Goal: Communication & Community: Connect with others

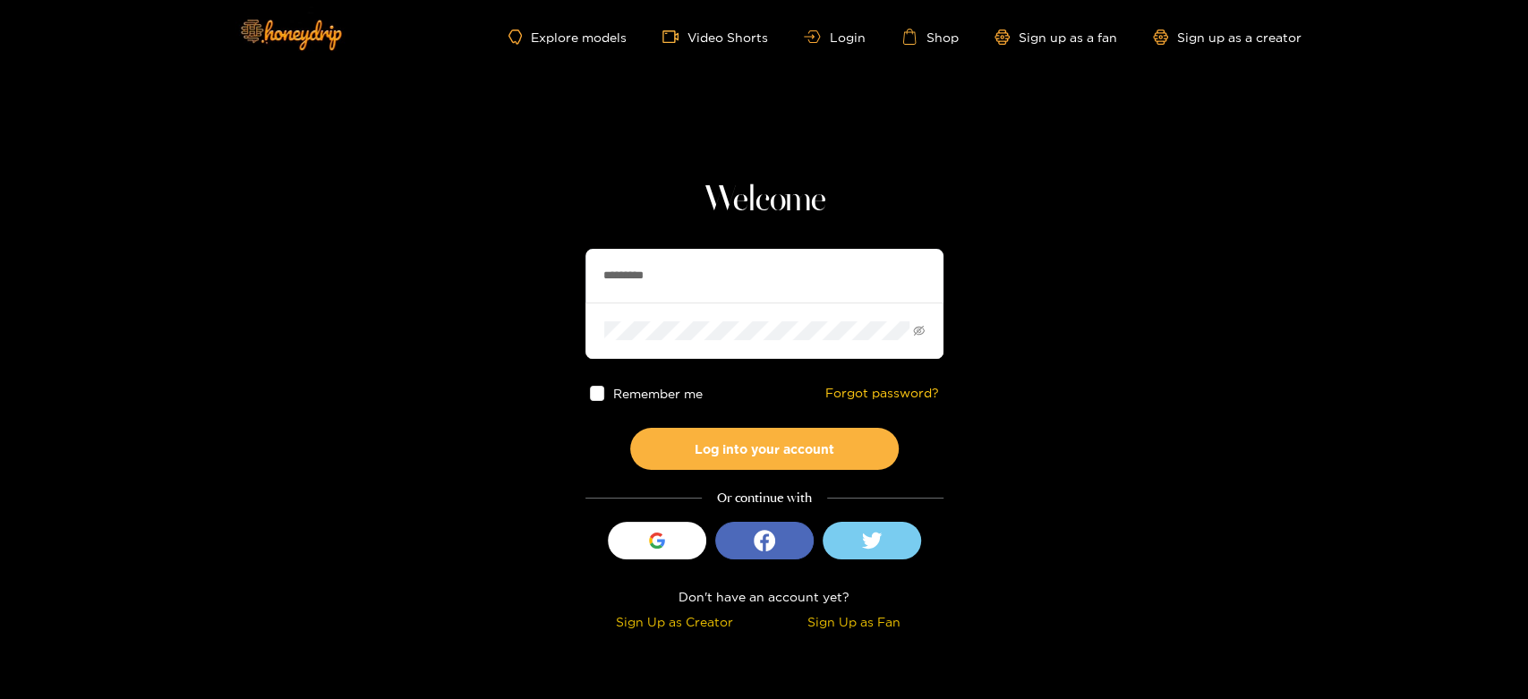
drag, startPoint x: 764, startPoint y: 278, endPoint x: 406, endPoint y: 292, distance: 358.4
click at [408, 292] on section "Welcome ********* Remember me Forgot password? Log into your account Or continu…" at bounding box center [764, 318] width 1528 height 636
paste input "text"
type input "********"
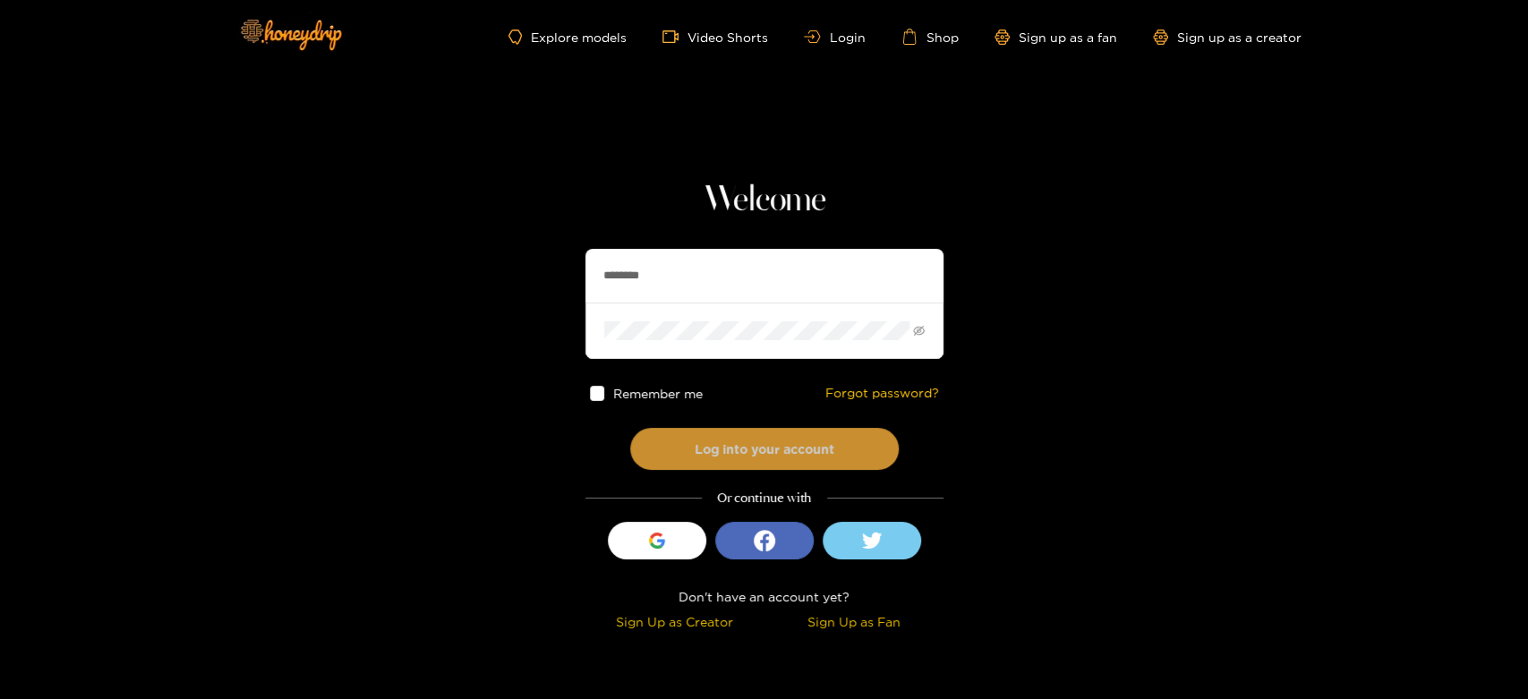
click at [693, 462] on button "Log into your account" at bounding box center [764, 449] width 269 height 42
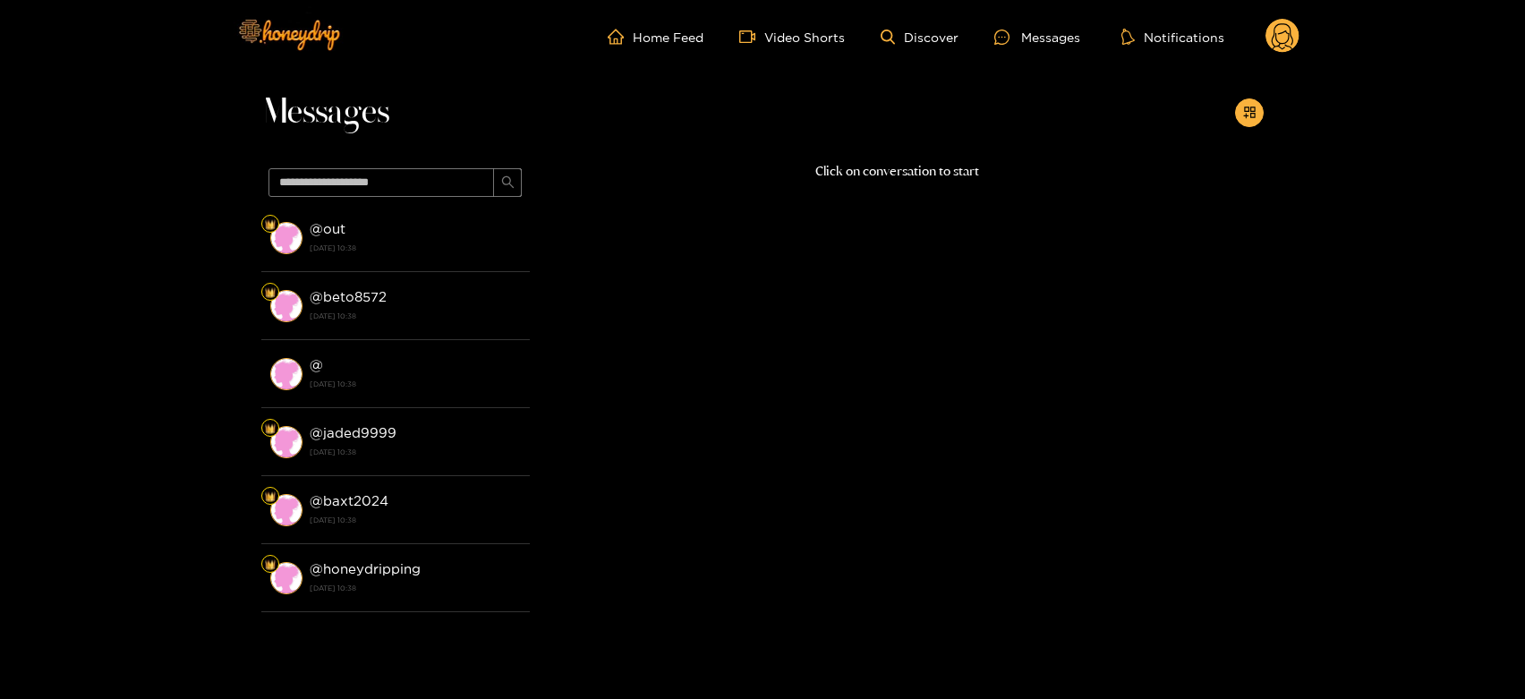
click at [363, 227] on div "@ out 24 September 2025 10:38" at bounding box center [415, 238] width 211 height 40
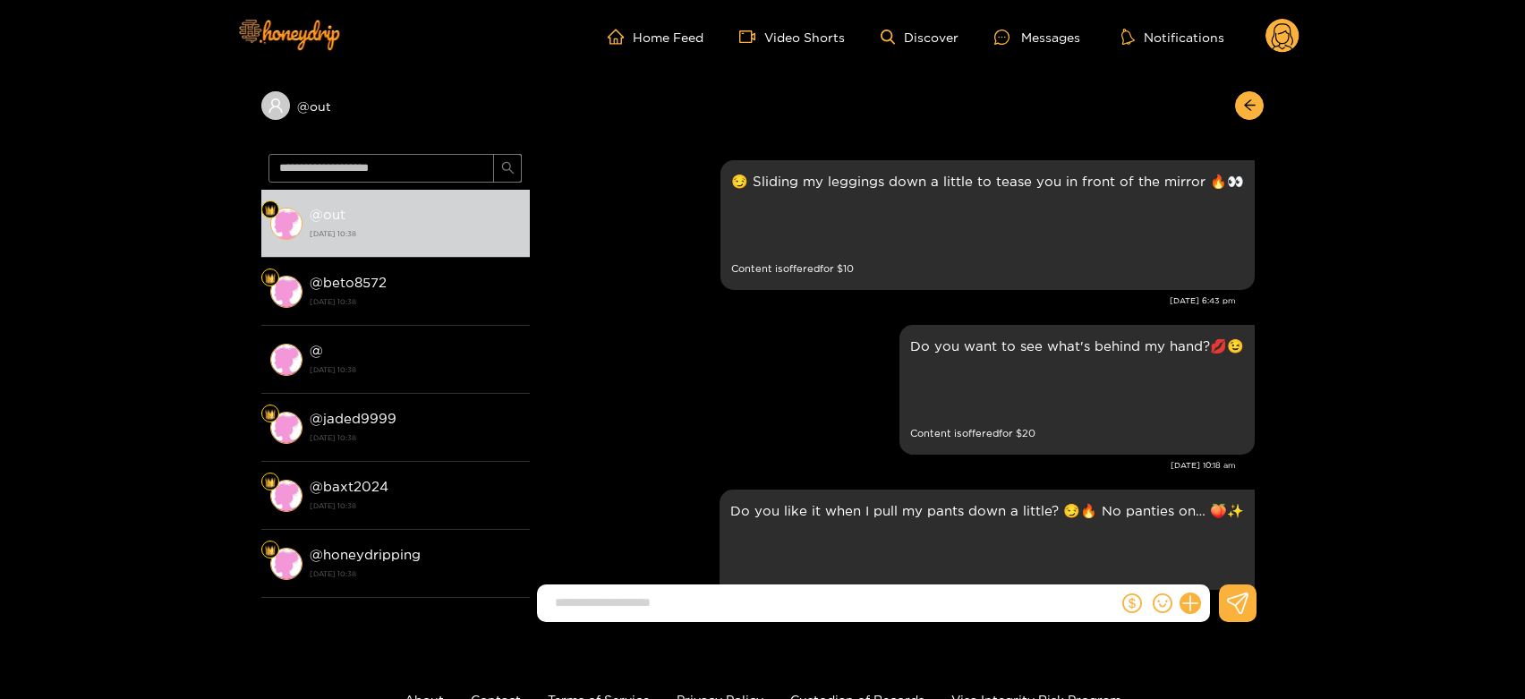
scroll to position [3653, 0]
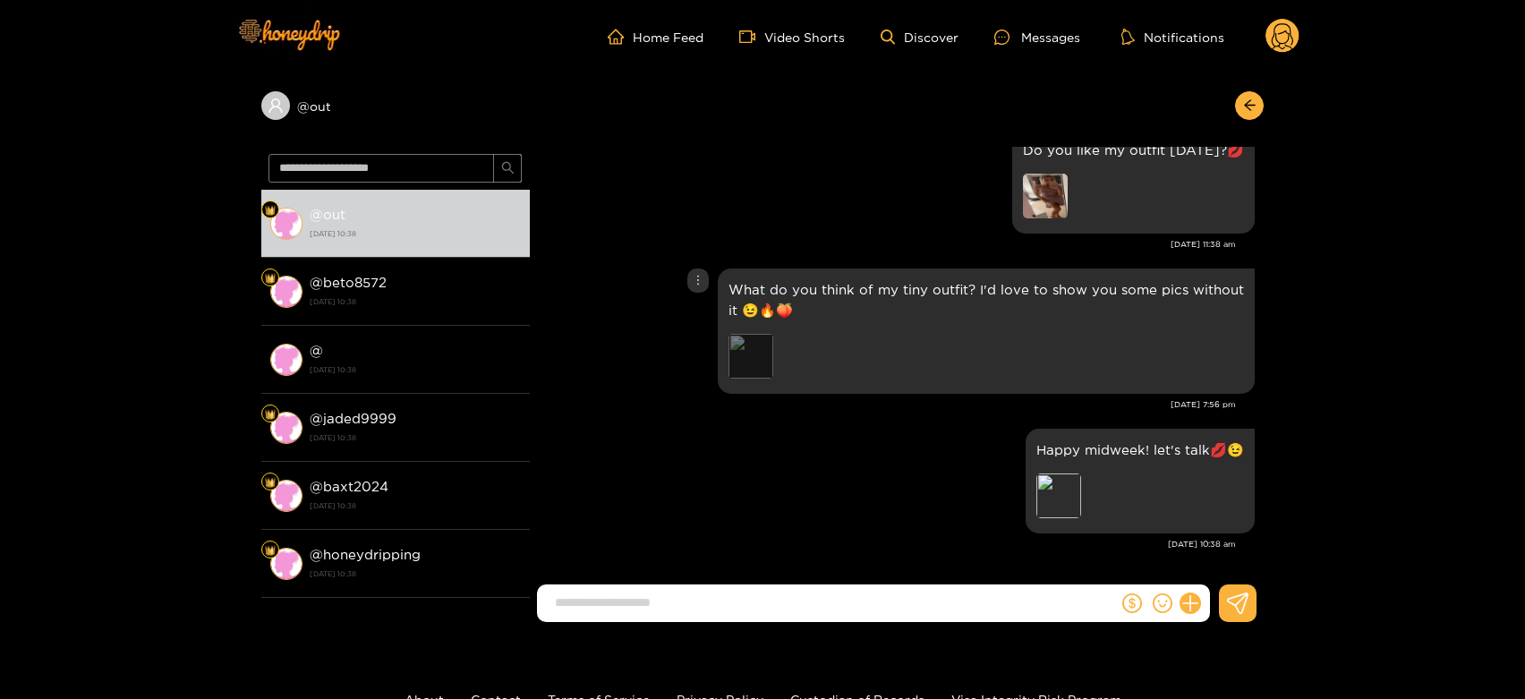
click at [752, 351] on div "Preview" at bounding box center [751, 356] width 45 height 45
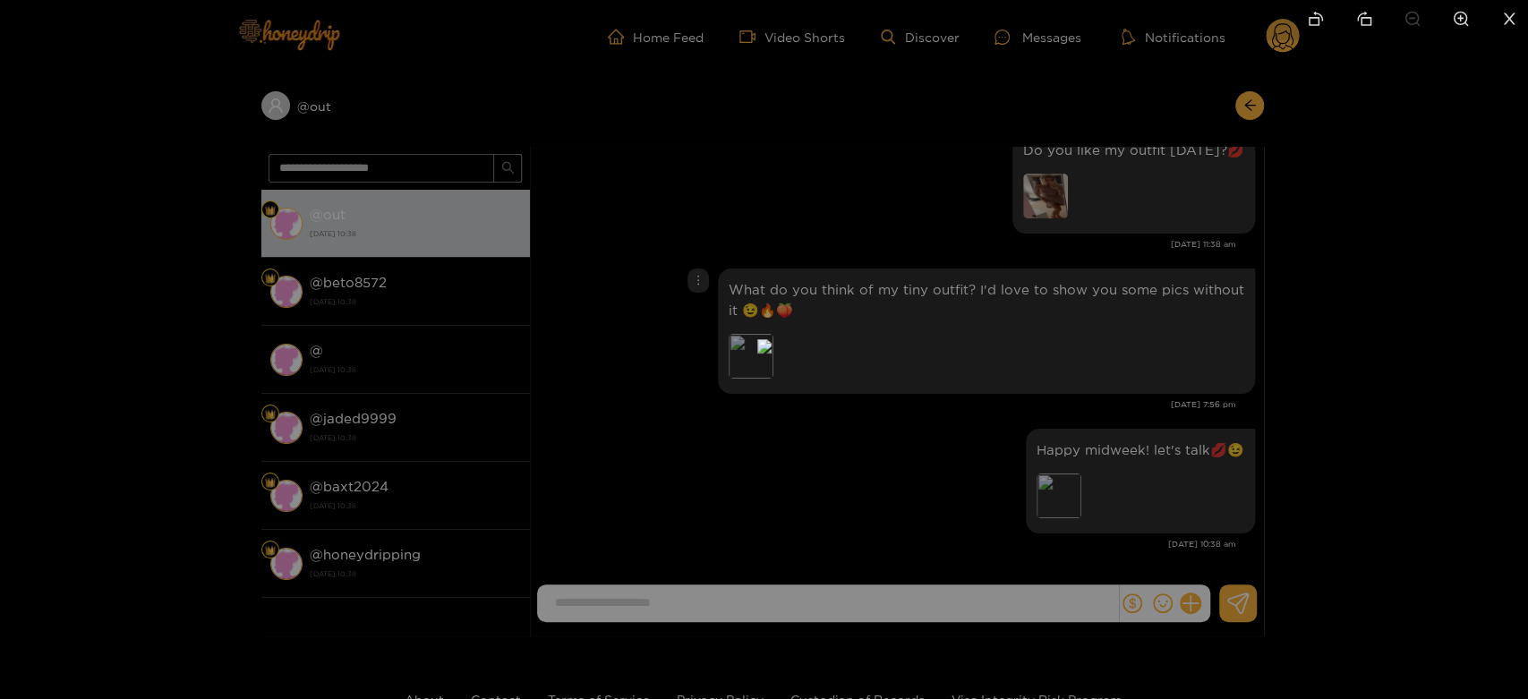
click at [1017, 353] on div at bounding box center [764, 349] width 1528 height 699
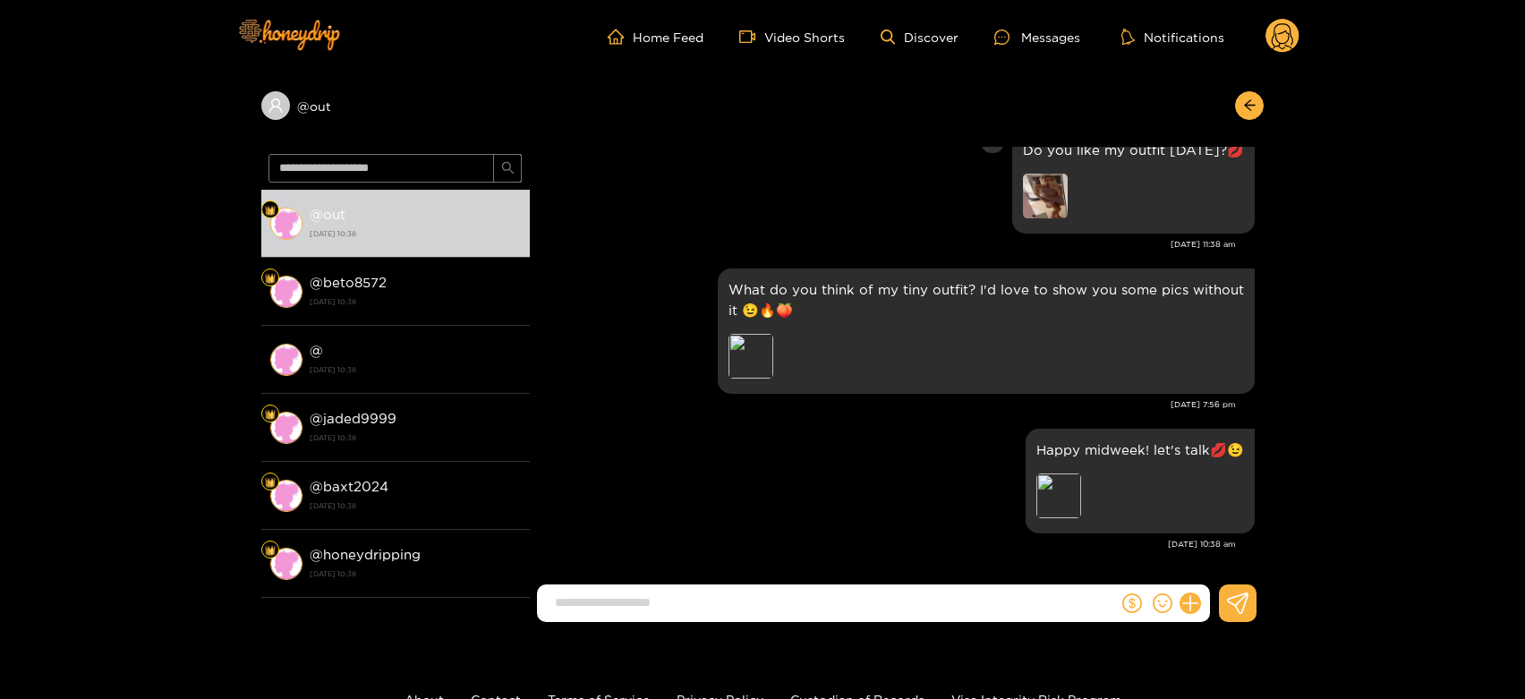
click at [1062, 199] on img at bounding box center [1045, 196] width 45 height 45
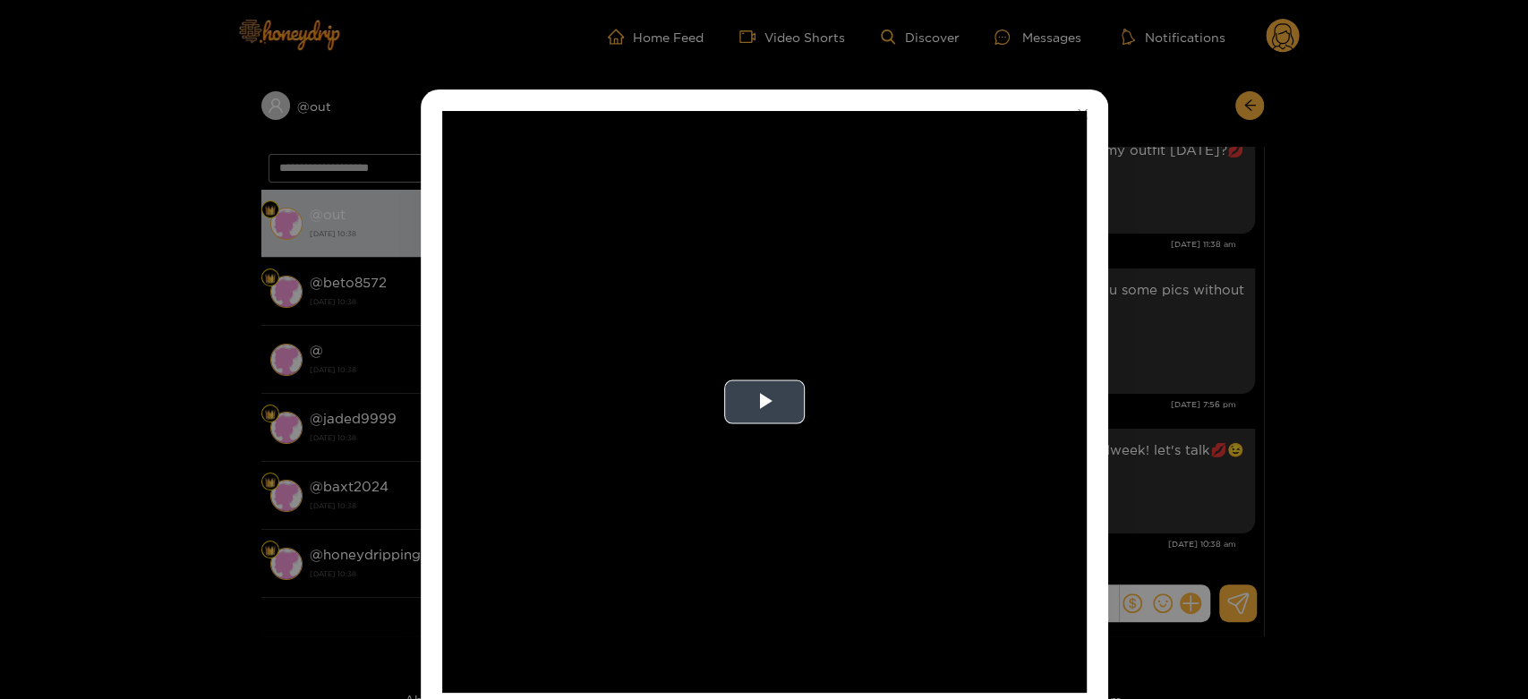
click at [984, 227] on video "Video Player" at bounding box center [764, 402] width 645 height 582
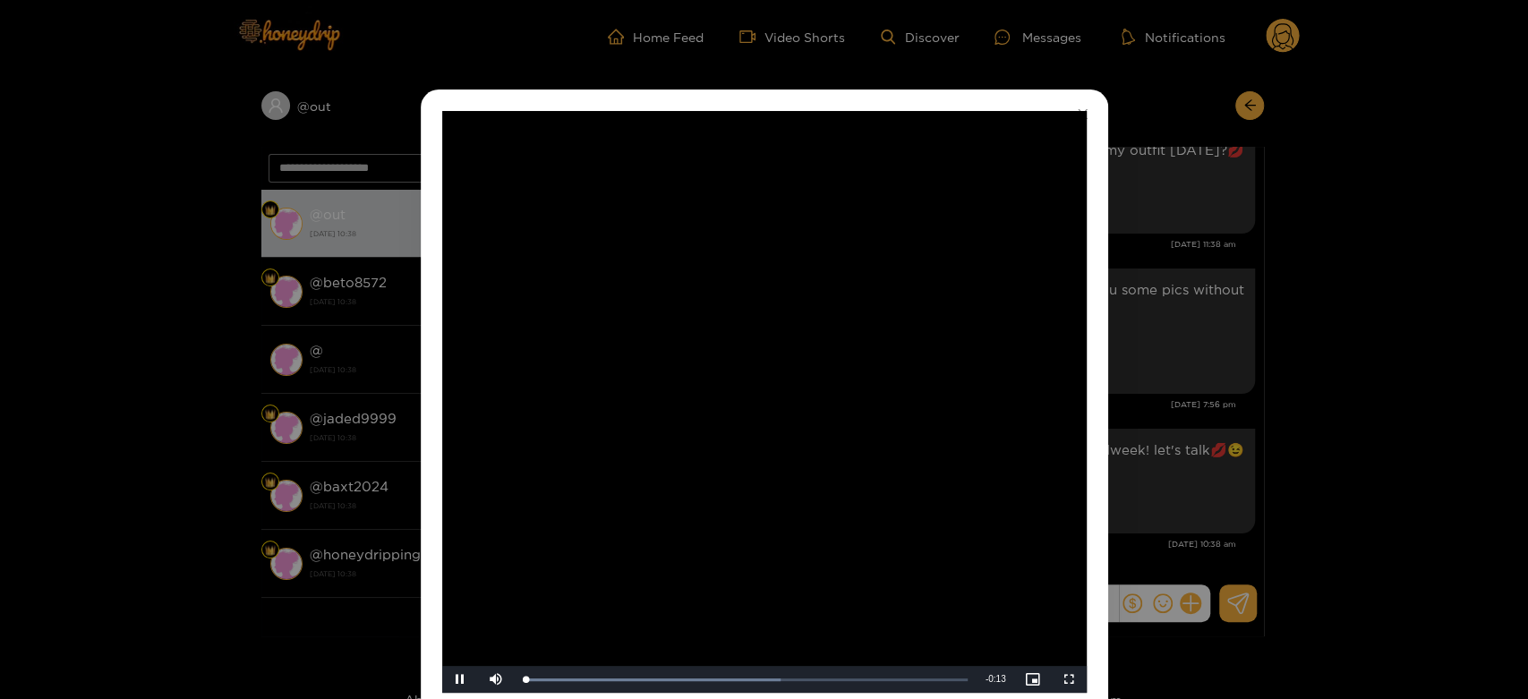
click at [984, 227] on video "Video Player" at bounding box center [764, 402] width 645 height 582
click at [1145, 294] on div "**********" at bounding box center [764, 349] width 1528 height 699
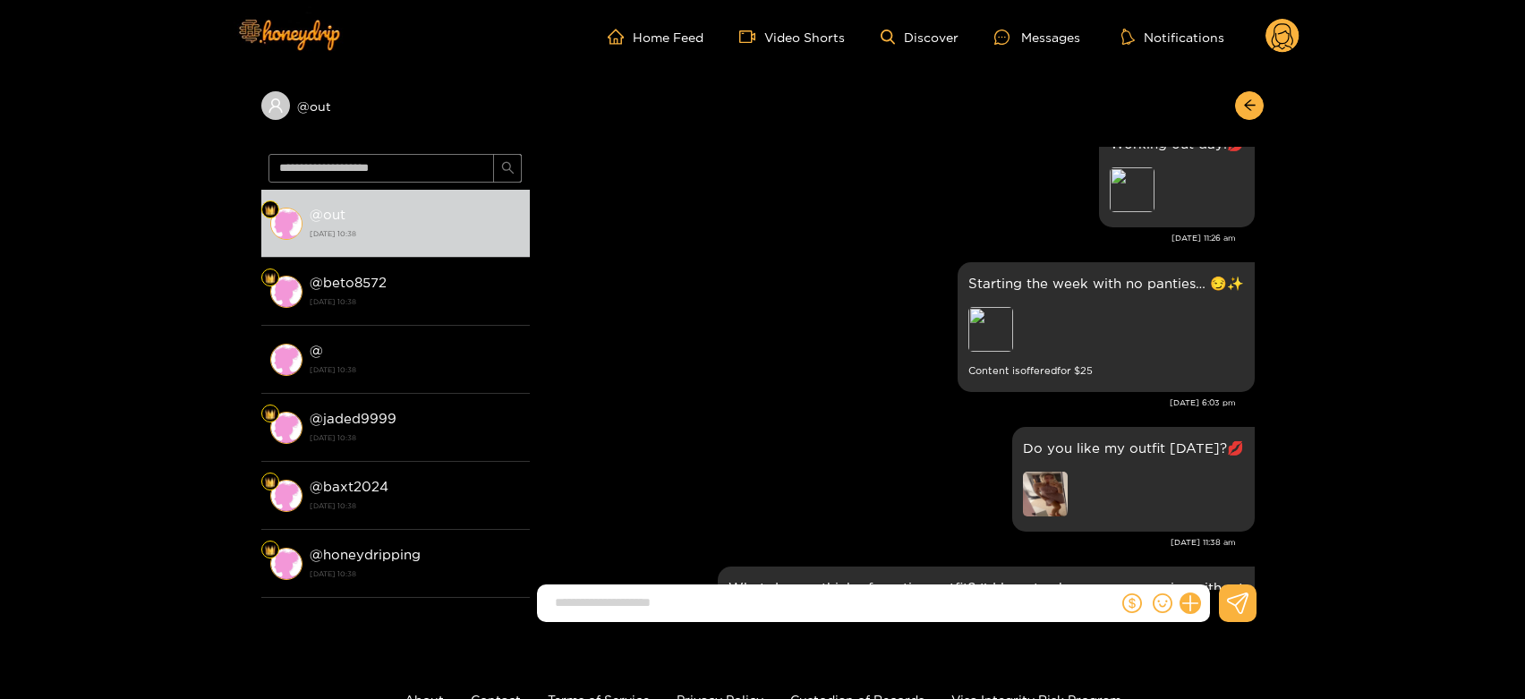
scroll to position [3256, 0]
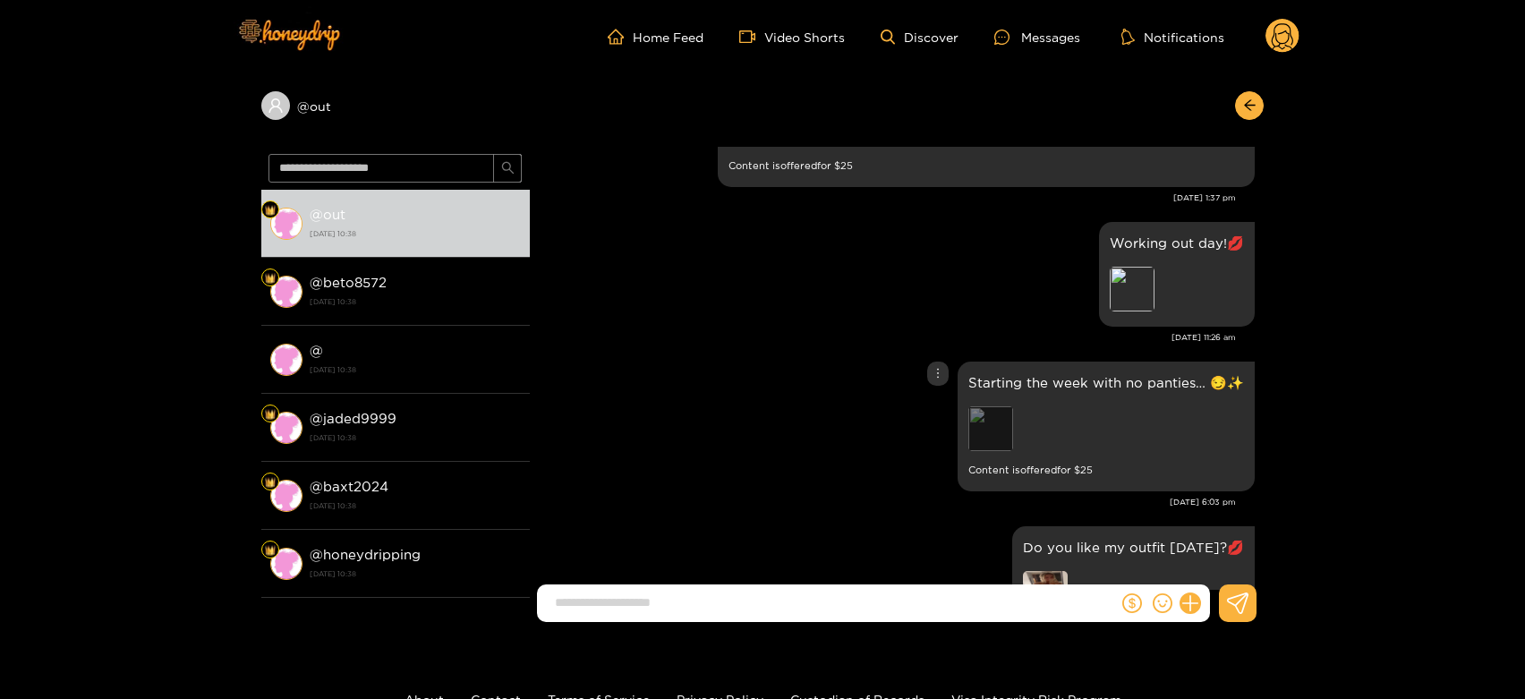
click at [986, 415] on div "Preview" at bounding box center [991, 428] width 45 height 45
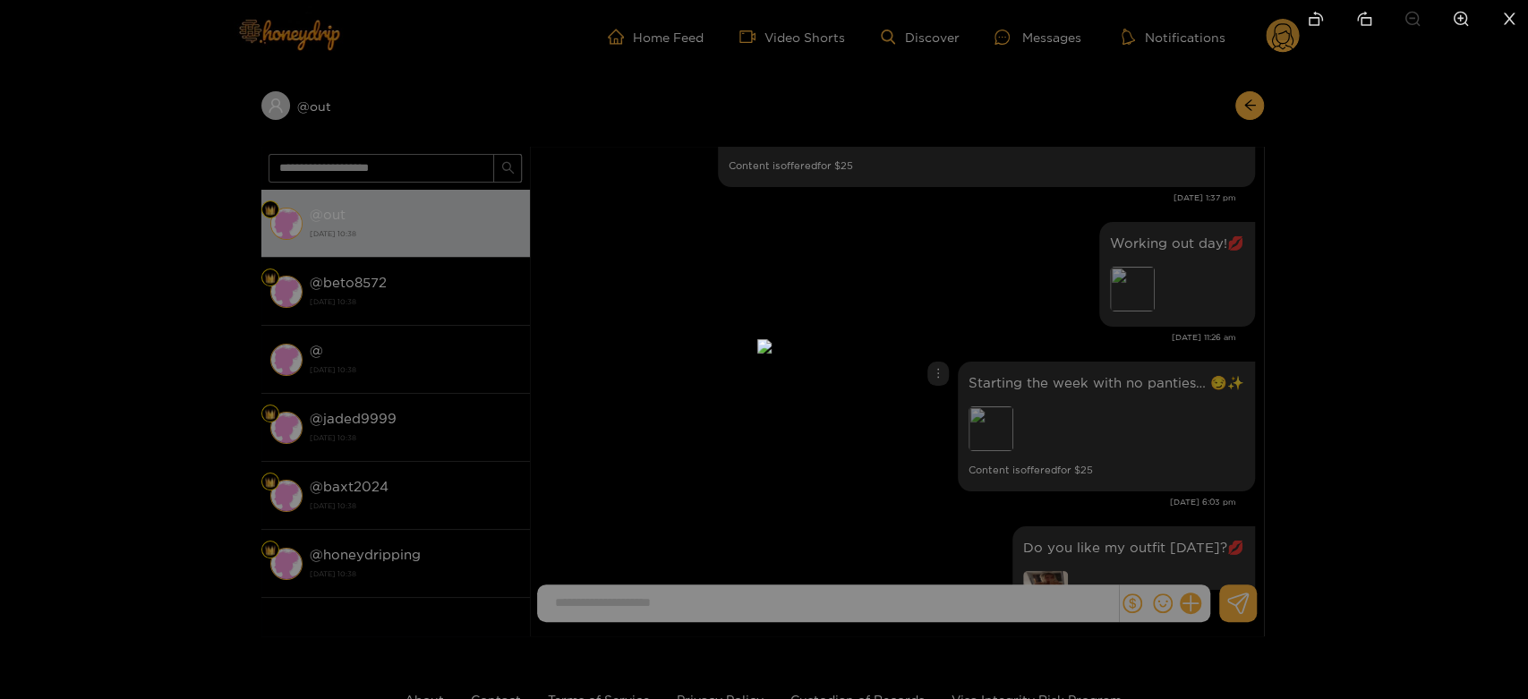
click at [1106, 360] on div at bounding box center [764, 349] width 1528 height 699
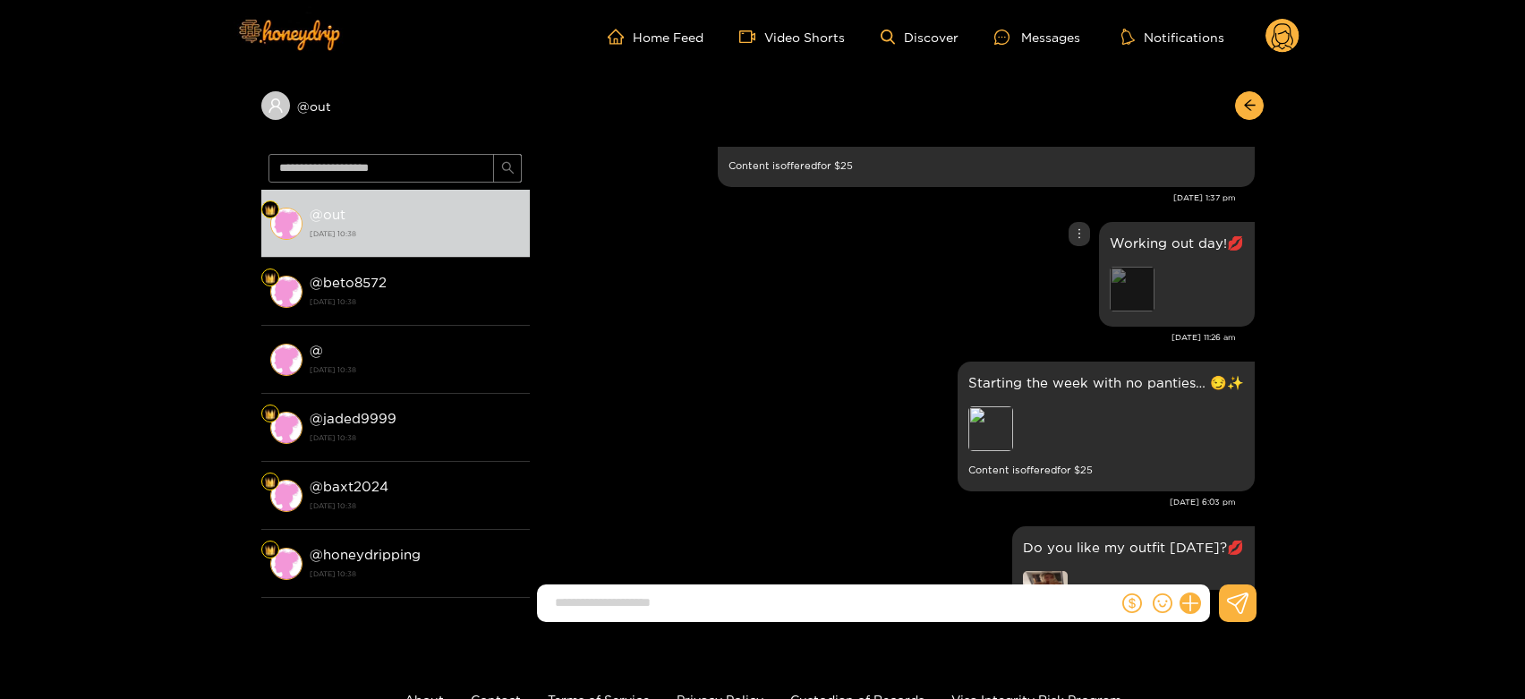
click at [1121, 283] on div "Preview" at bounding box center [1132, 289] width 45 height 45
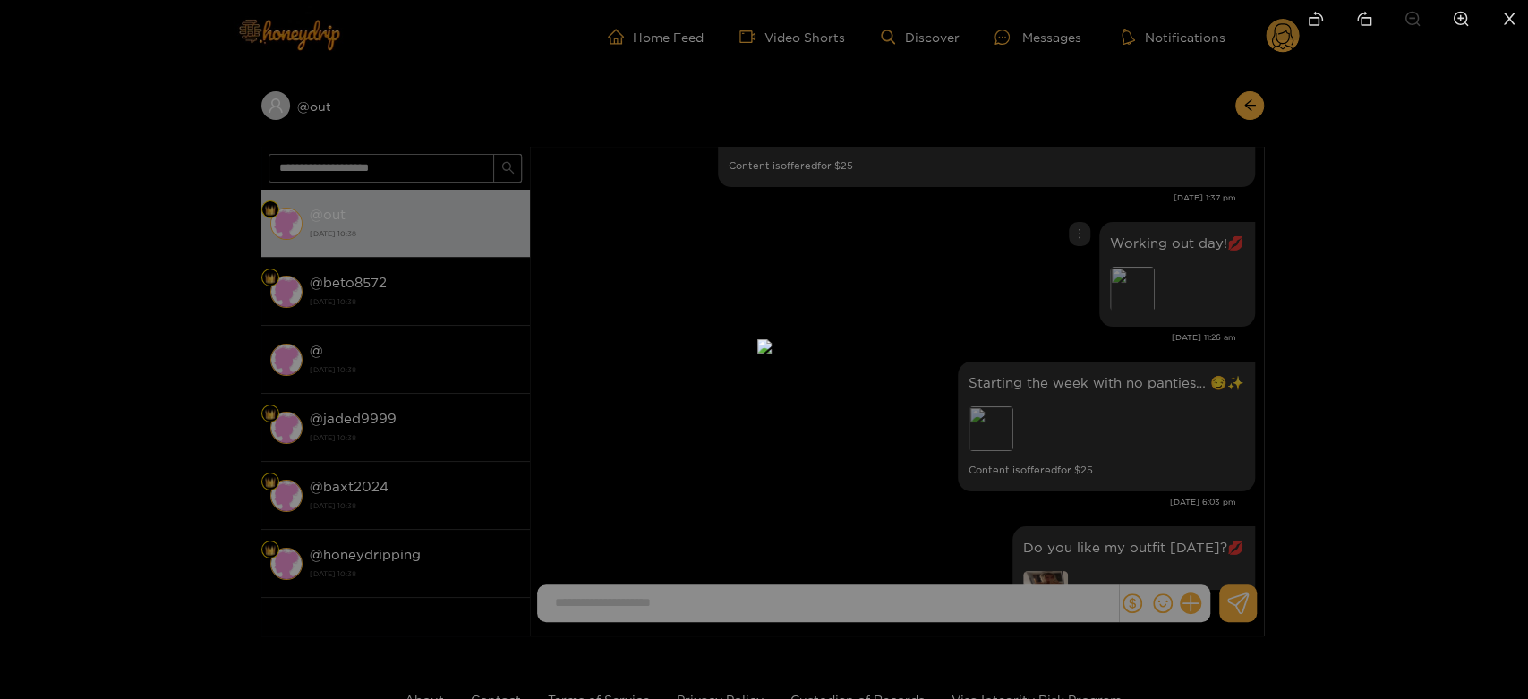
click at [1115, 390] on div at bounding box center [764, 349] width 1528 height 699
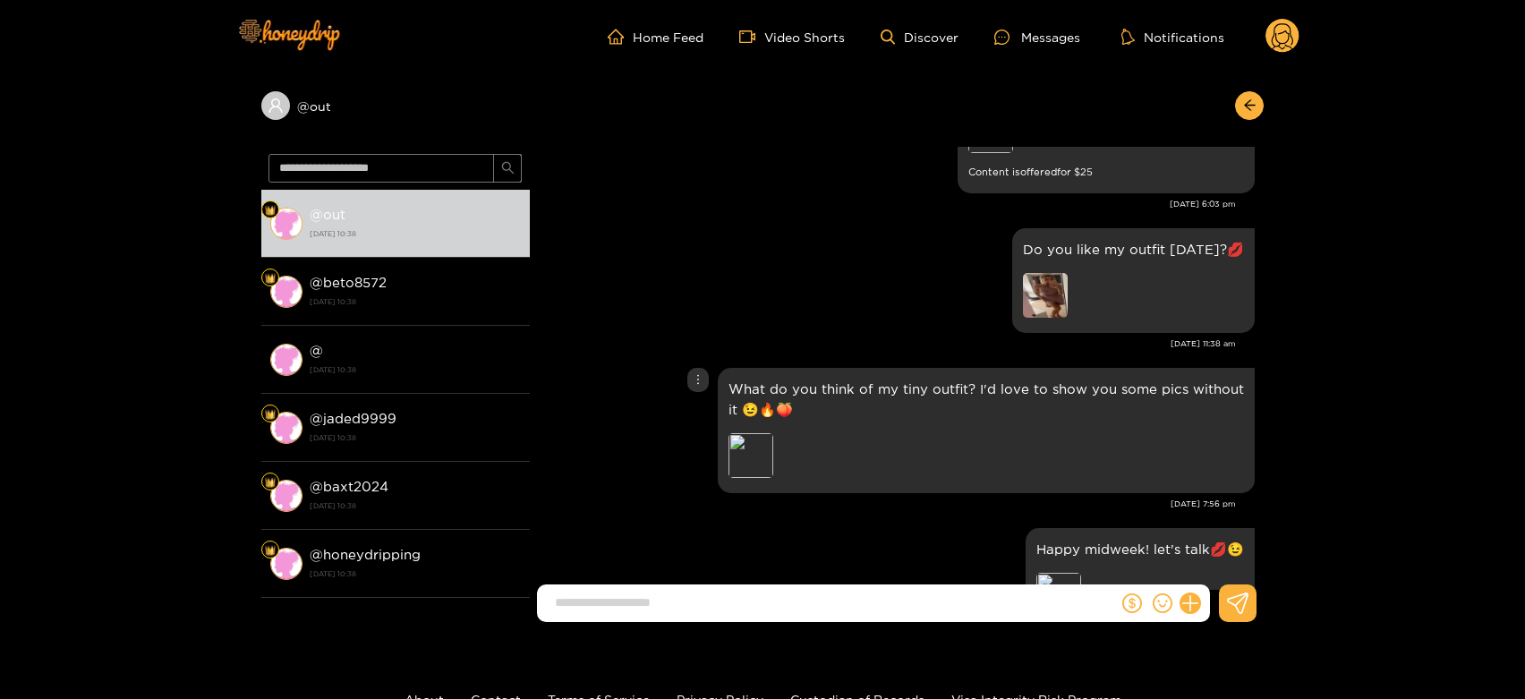
scroll to position [3653, 0]
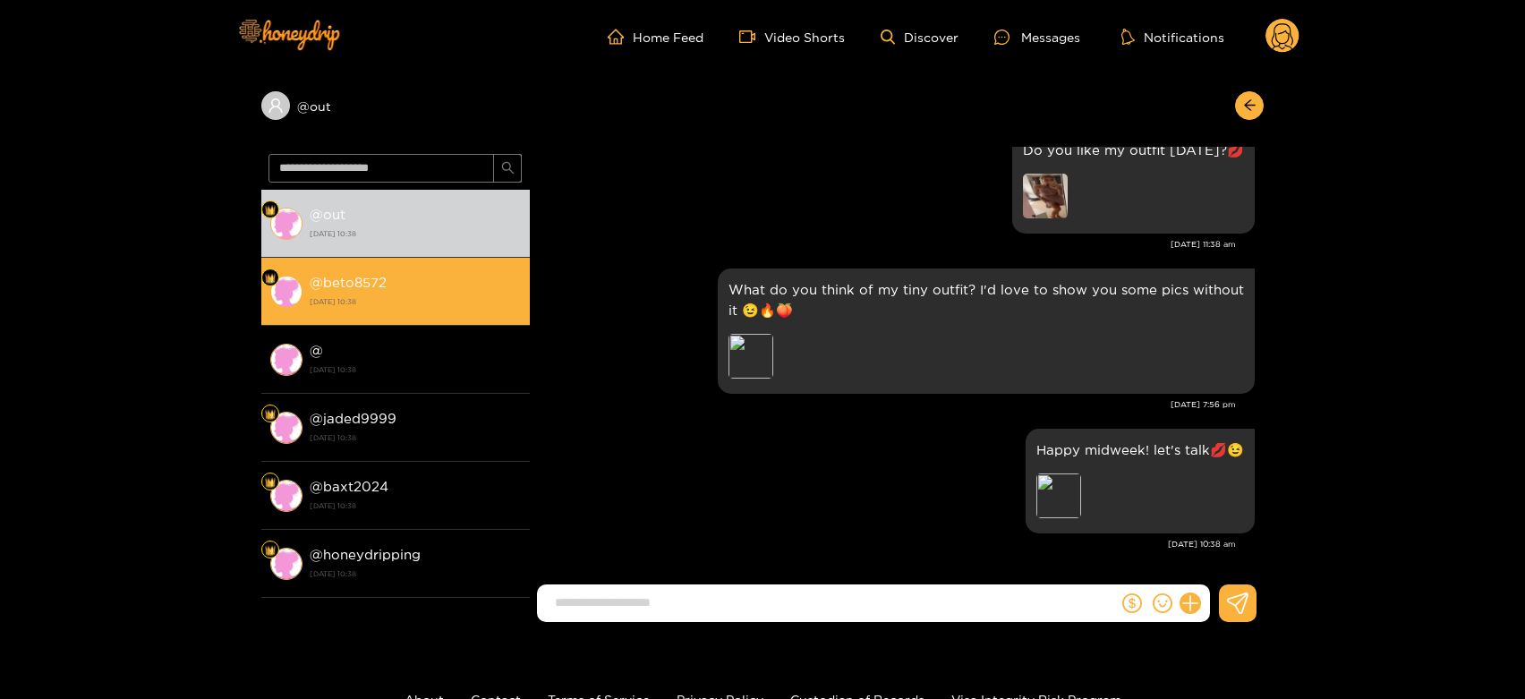
click at [267, 247] on li "@ out 24 September 2025 10:38" at bounding box center [395, 224] width 269 height 68
click at [310, 271] on div "@ beto8572 24 September 2025 10:38" at bounding box center [415, 291] width 211 height 40
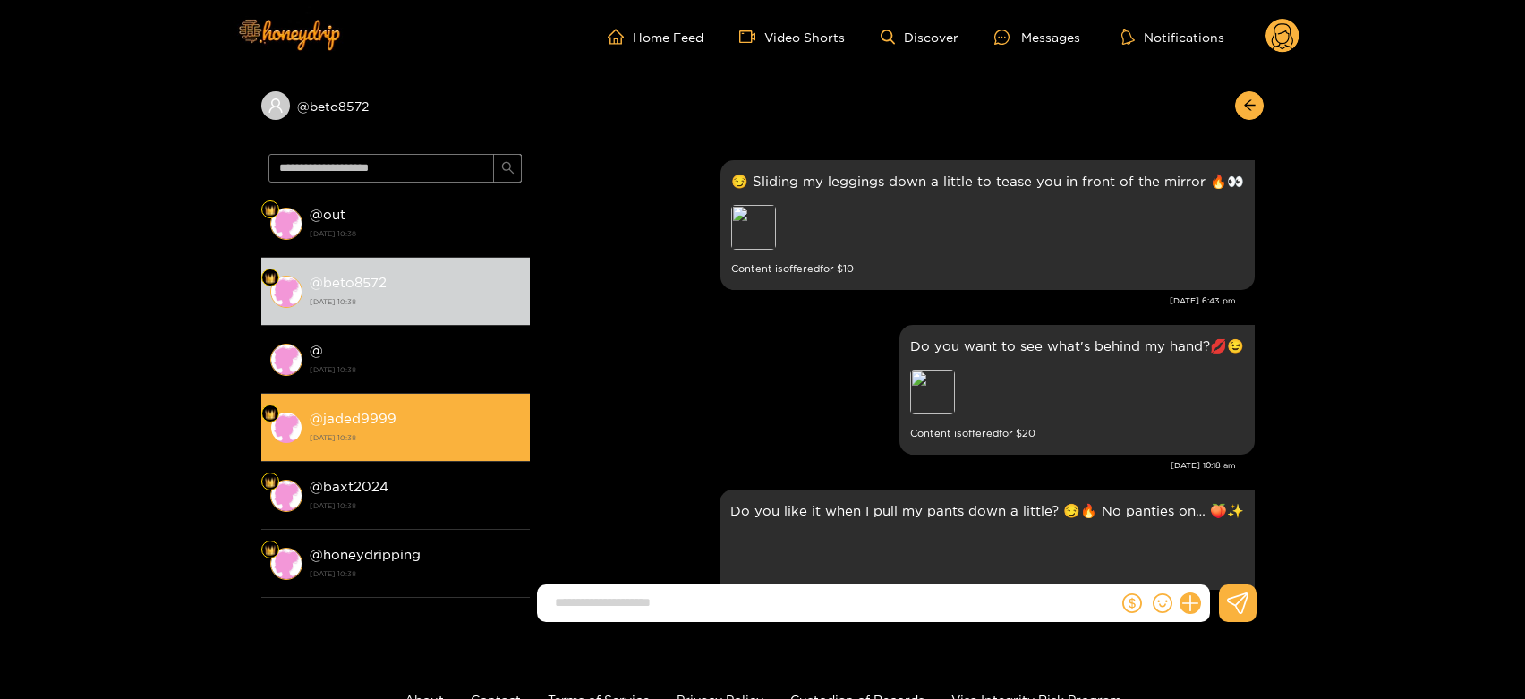
scroll to position [3653, 0]
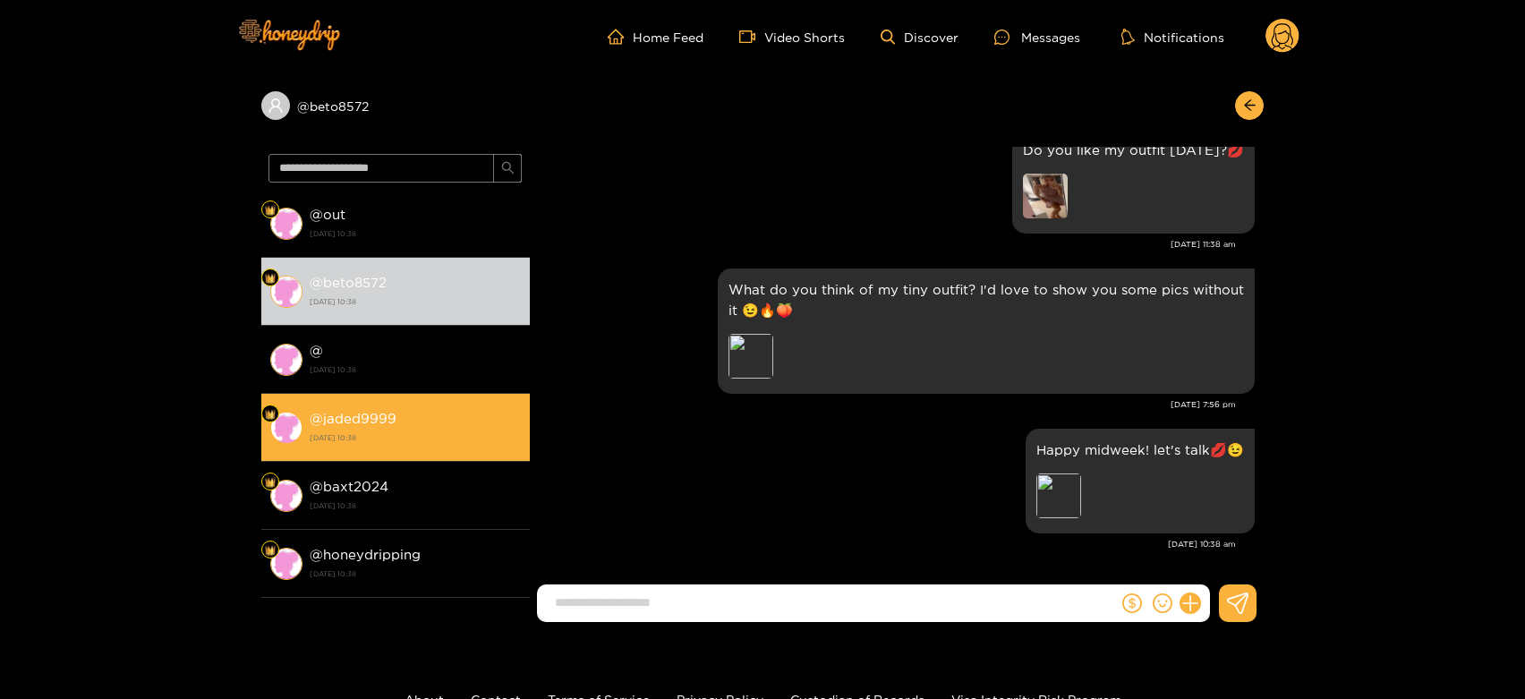
click at [424, 415] on div "@ jaded9999 24 September 2025 10:38" at bounding box center [415, 427] width 211 height 40
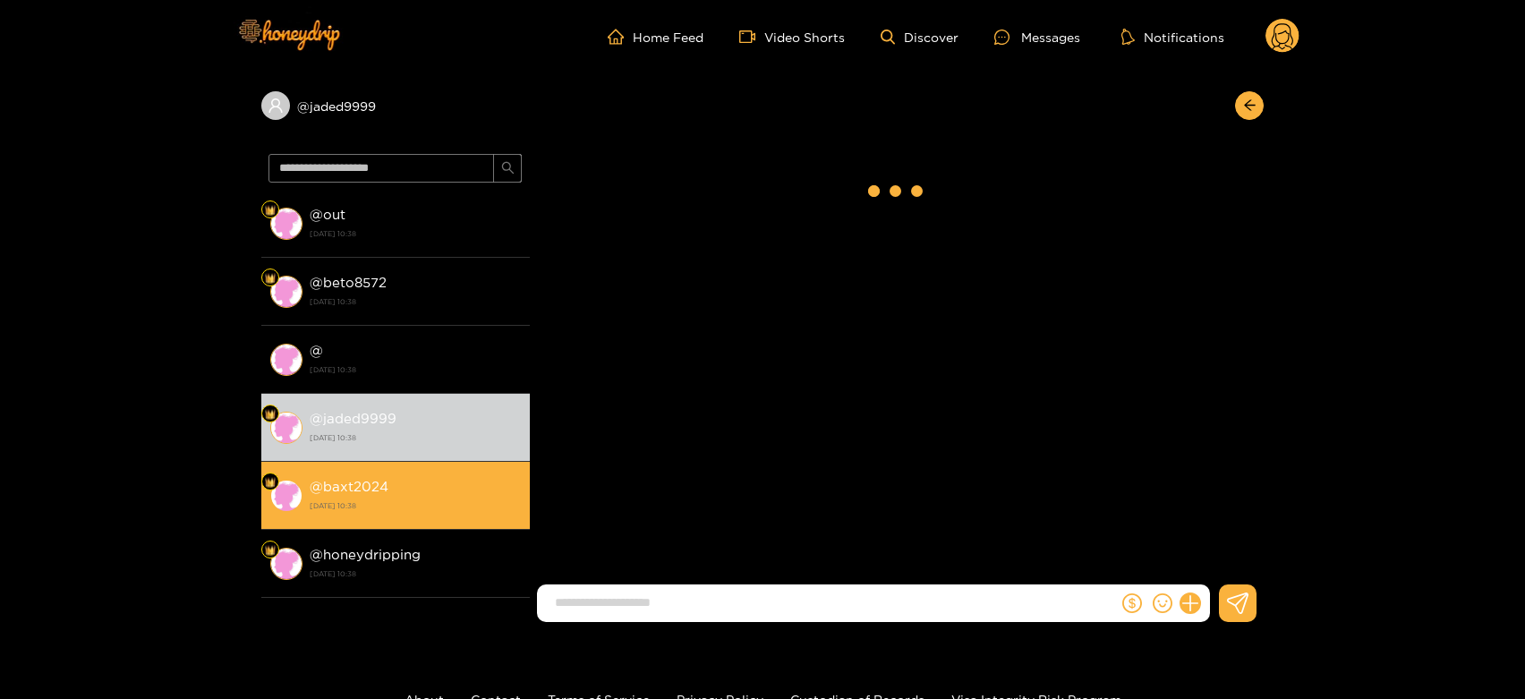
scroll to position [3653, 0]
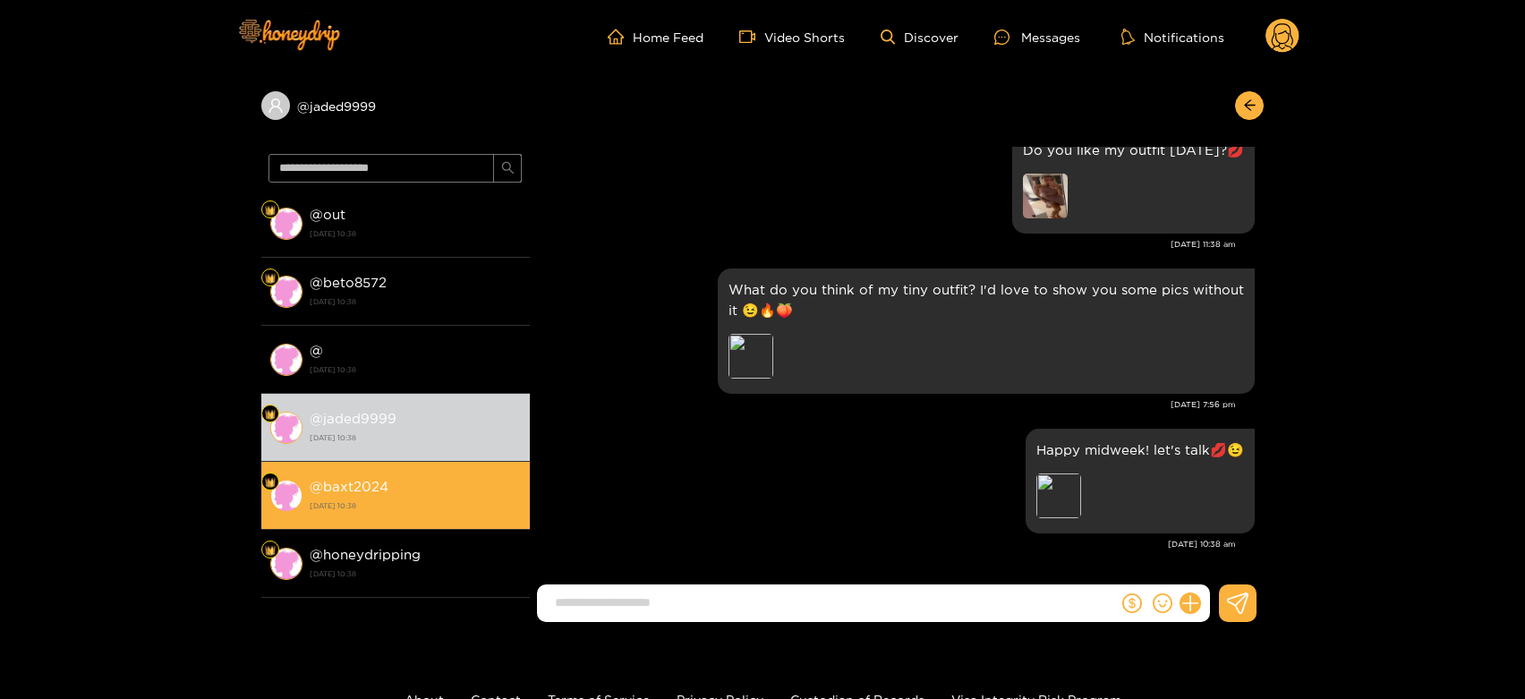
click at [463, 469] on li "@ baxt2024 24 September 2025 10:38" at bounding box center [395, 496] width 269 height 68
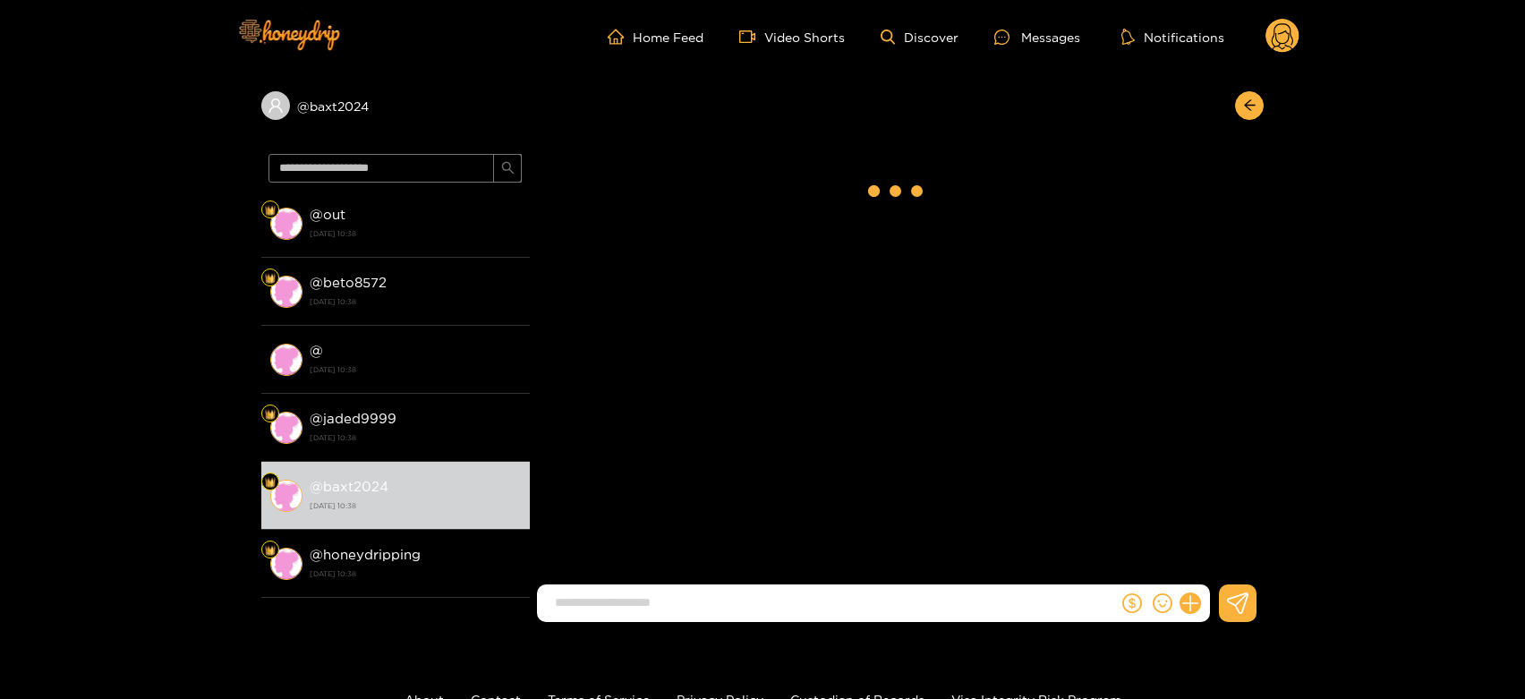
click at [1281, 39] on circle at bounding box center [1283, 36] width 34 height 34
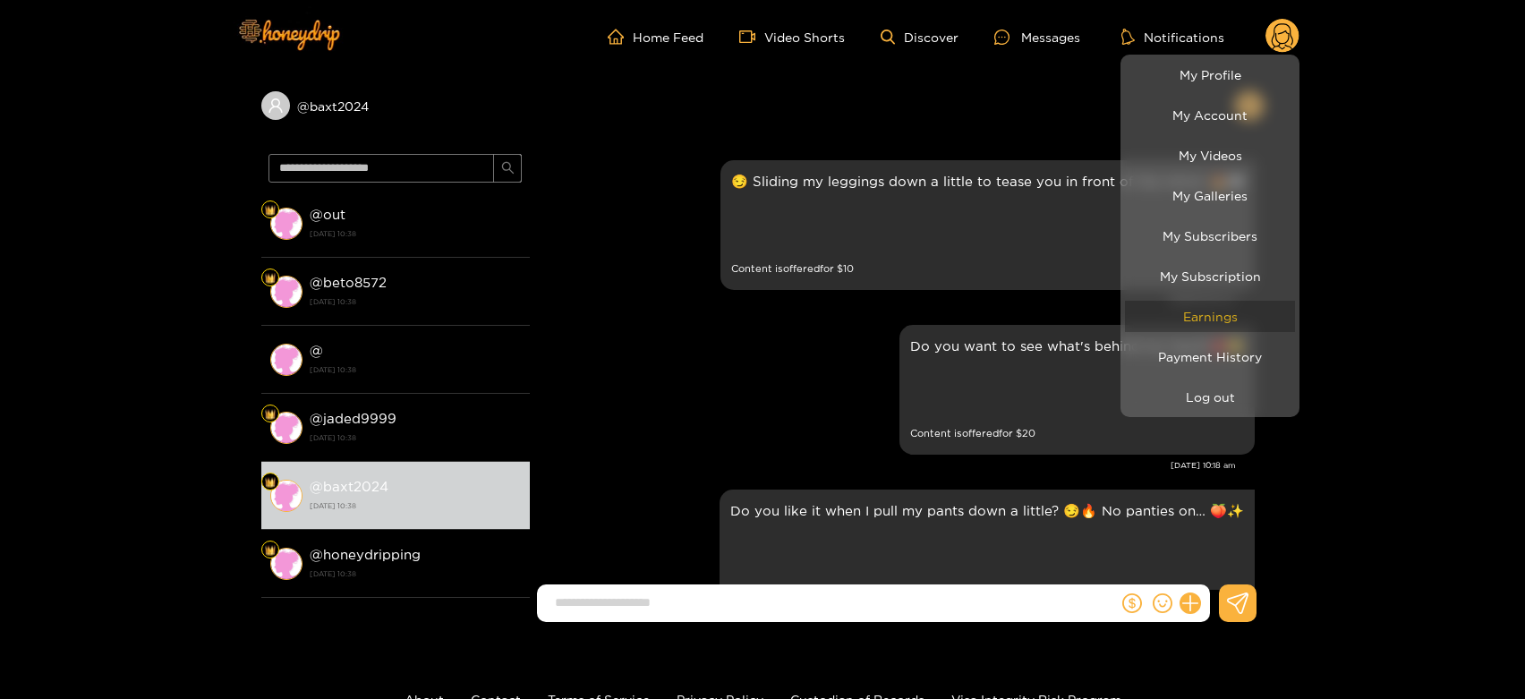
scroll to position [3653, 0]
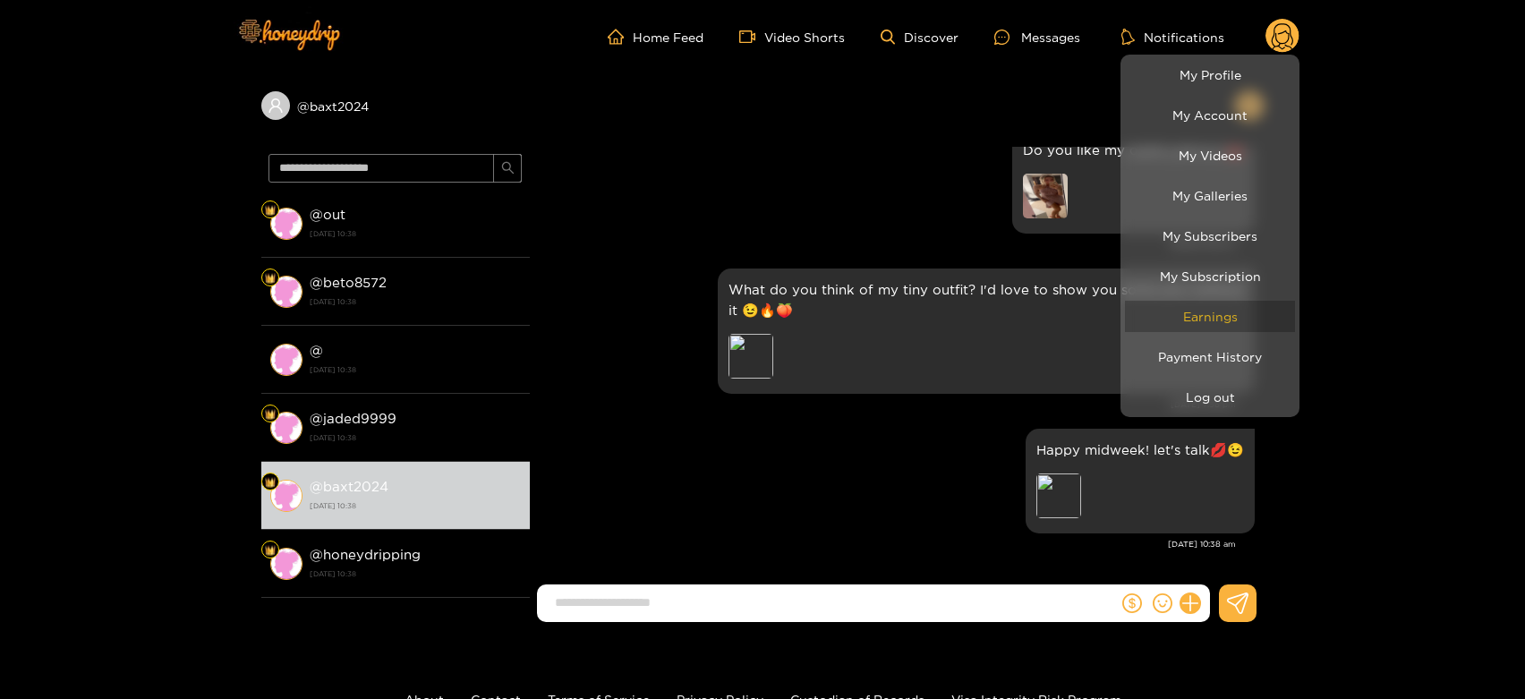
click at [1220, 315] on link "Earnings" at bounding box center [1210, 316] width 170 height 31
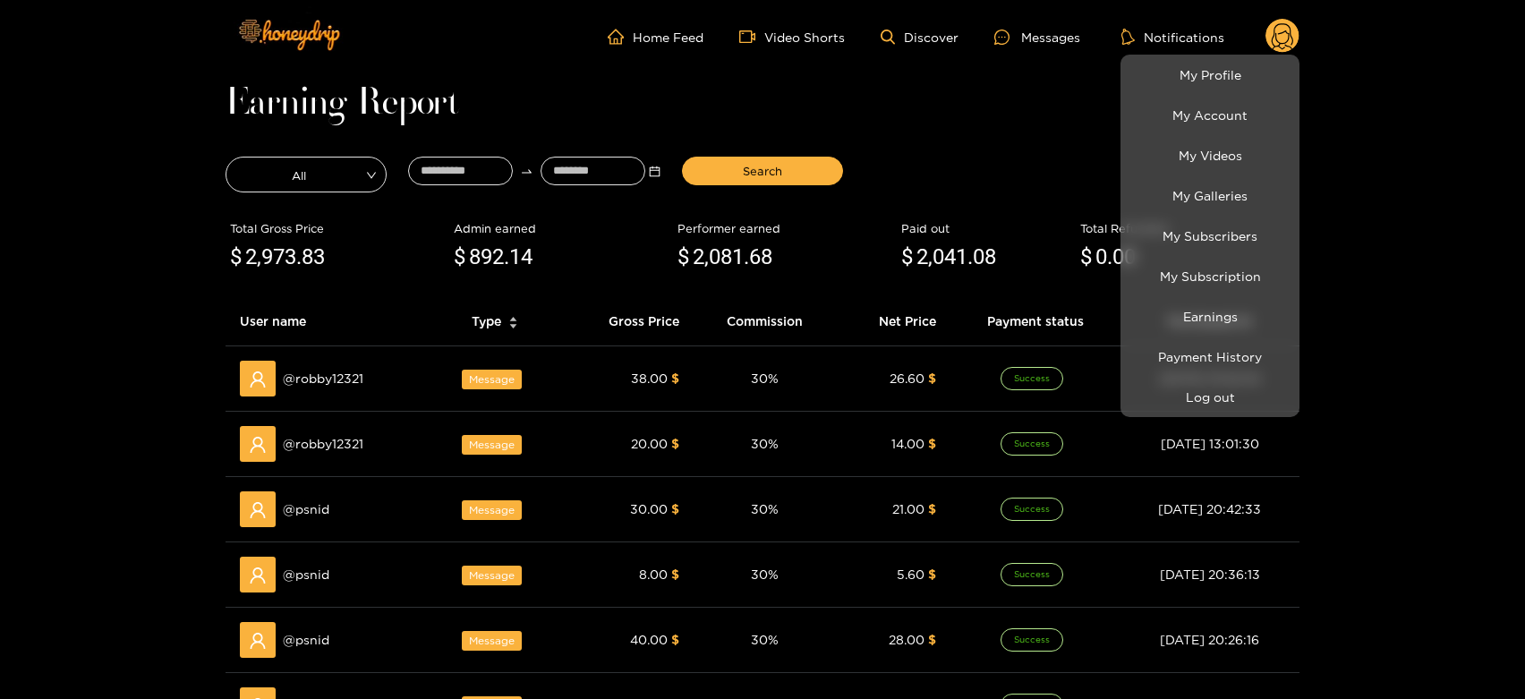
click at [328, 387] on div at bounding box center [762, 349] width 1525 height 699
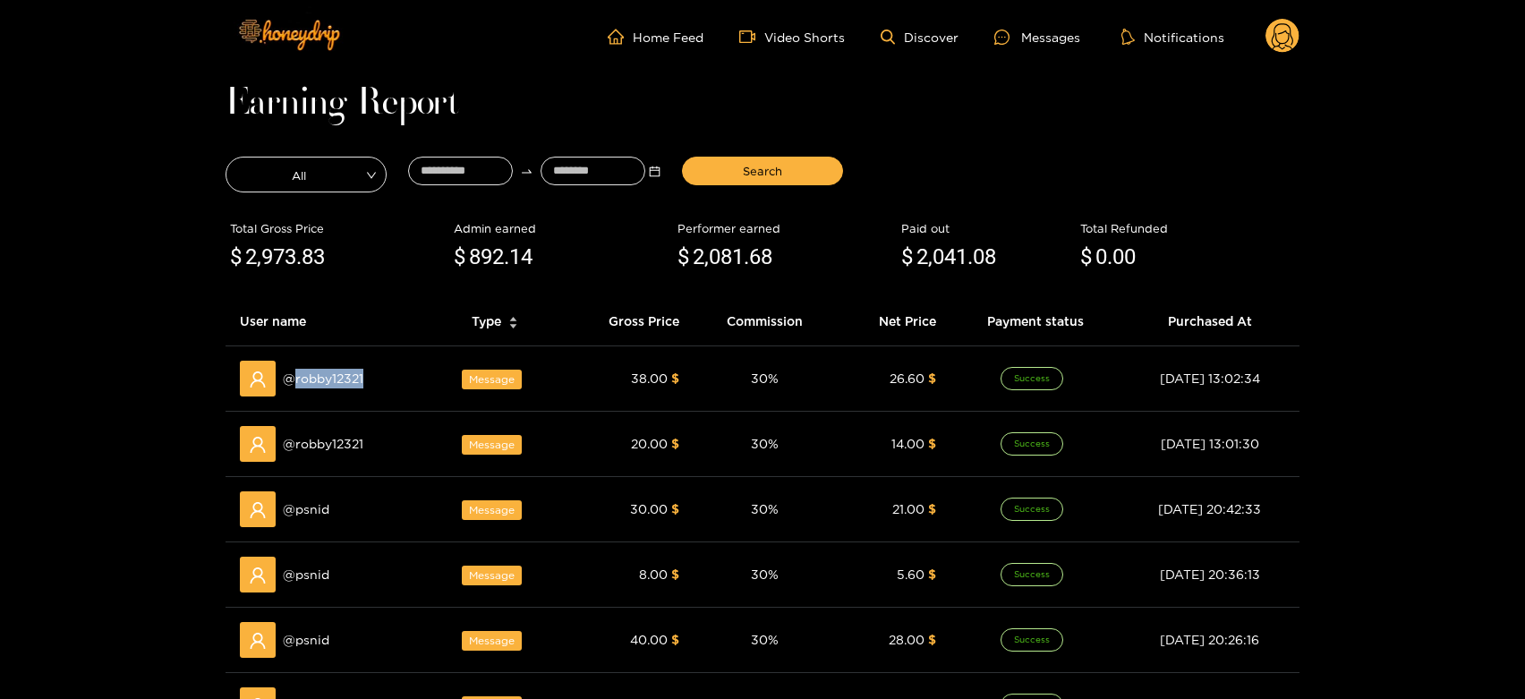
click at [328, 387] on span "@ robby12321" at bounding box center [323, 379] width 81 height 20
copy span "robby12321"
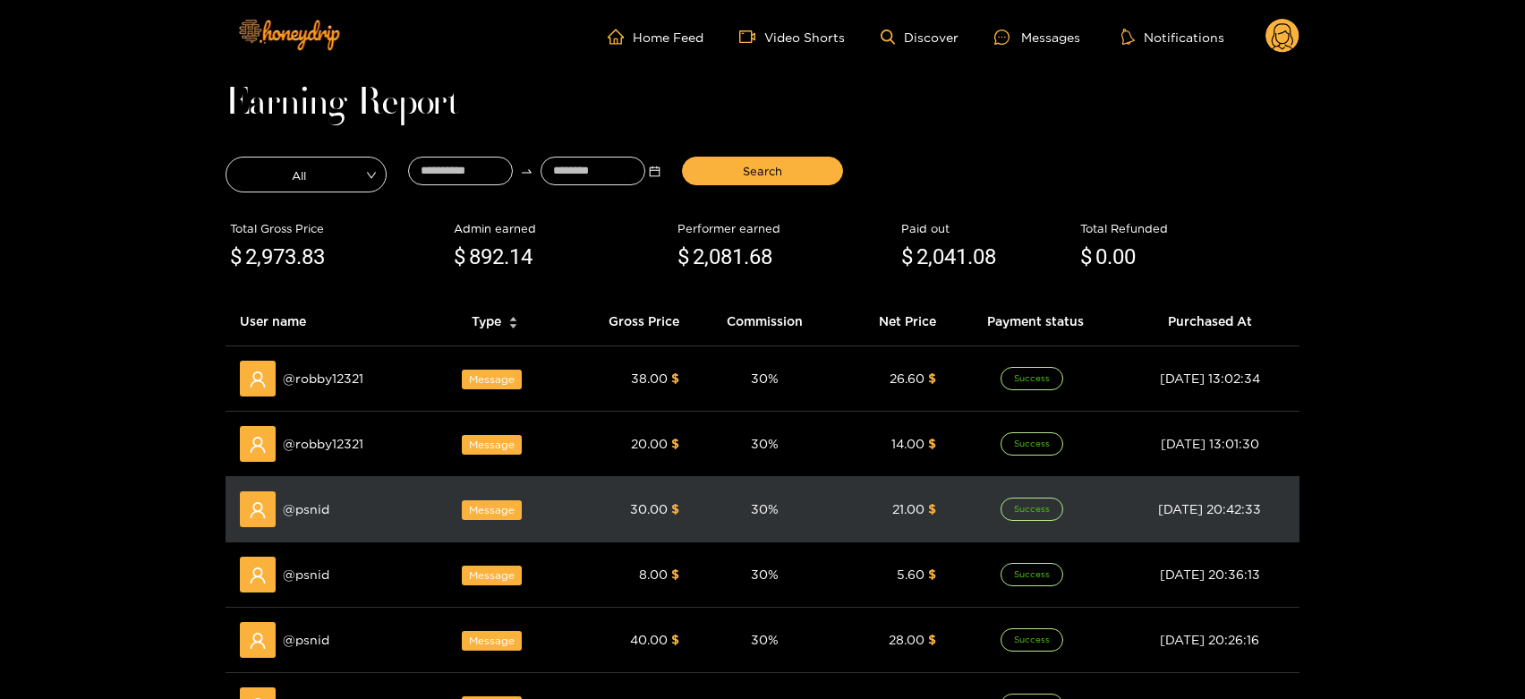
click at [316, 488] on td "@ psnid" at bounding box center [328, 509] width 205 height 65
copy span "psnid"
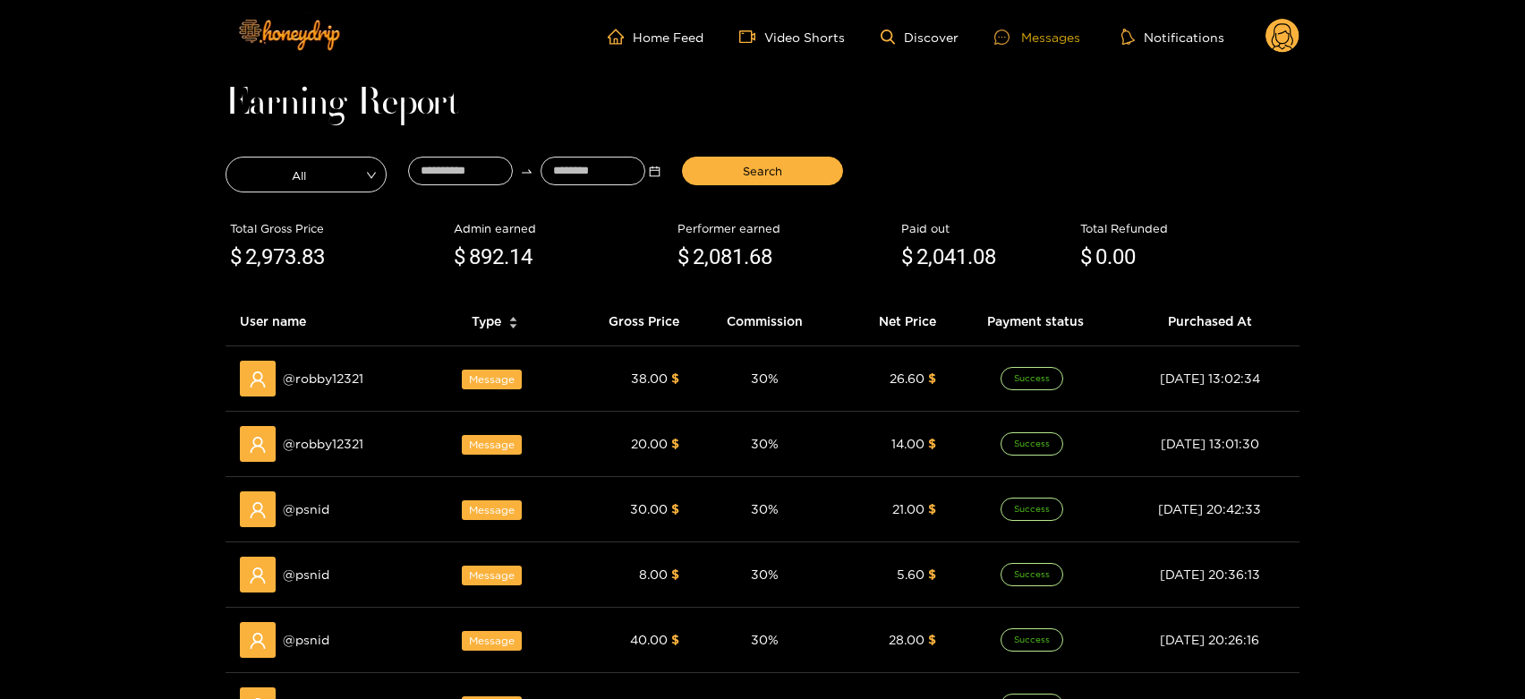
click at [1038, 41] on div "Messages" at bounding box center [1038, 37] width 86 height 21
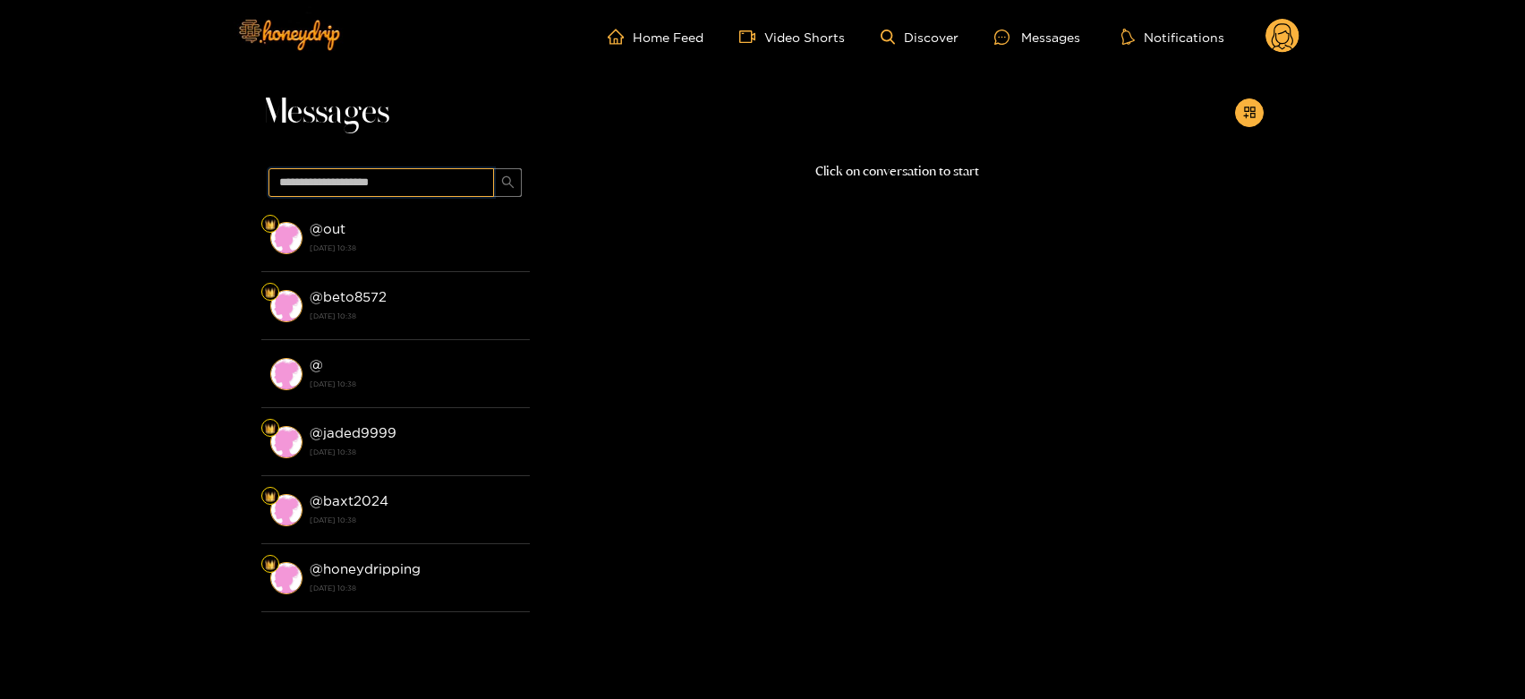
click at [394, 188] on input "text" at bounding box center [382, 182] width 226 height 29
paste input "*****"
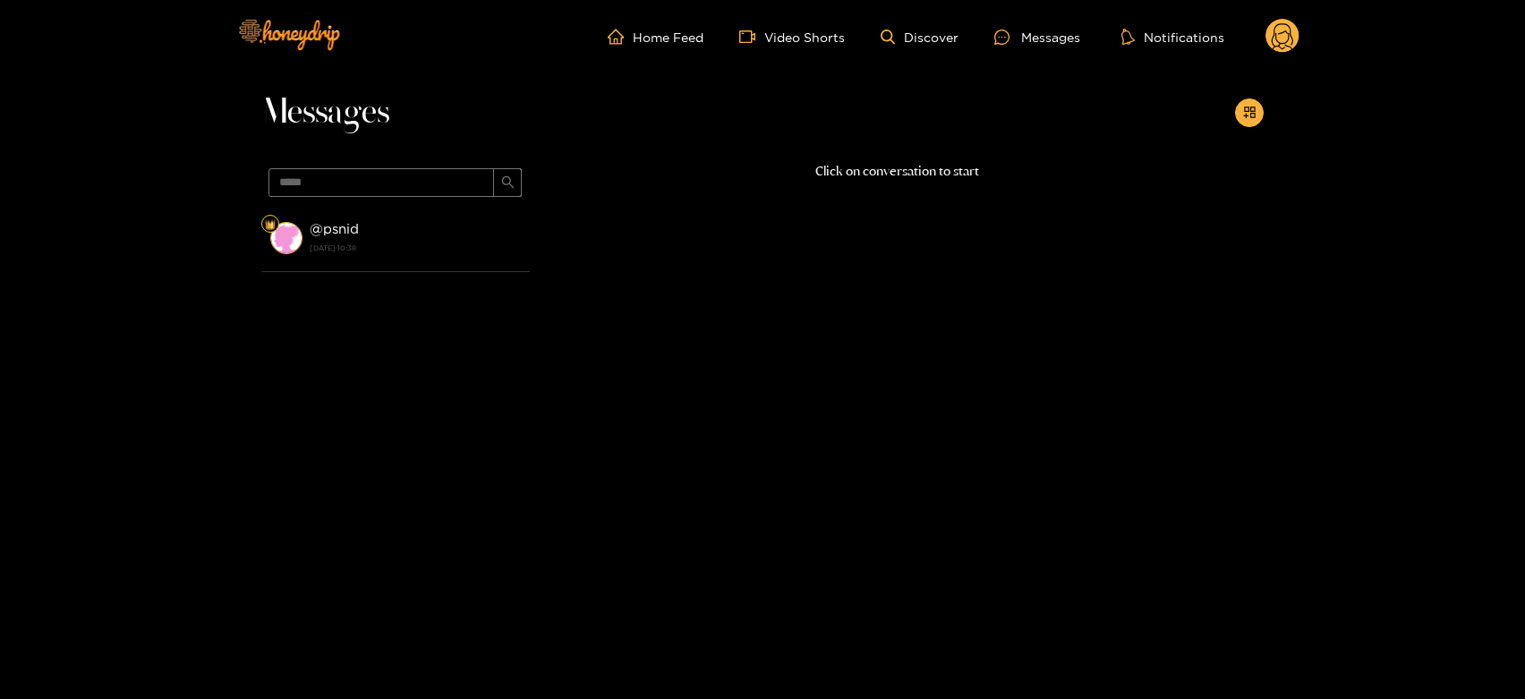
click at [388, 209] on li "@ psnid 24 September 2025 10:38" at bounding box center [395, 238] width 269 height 68
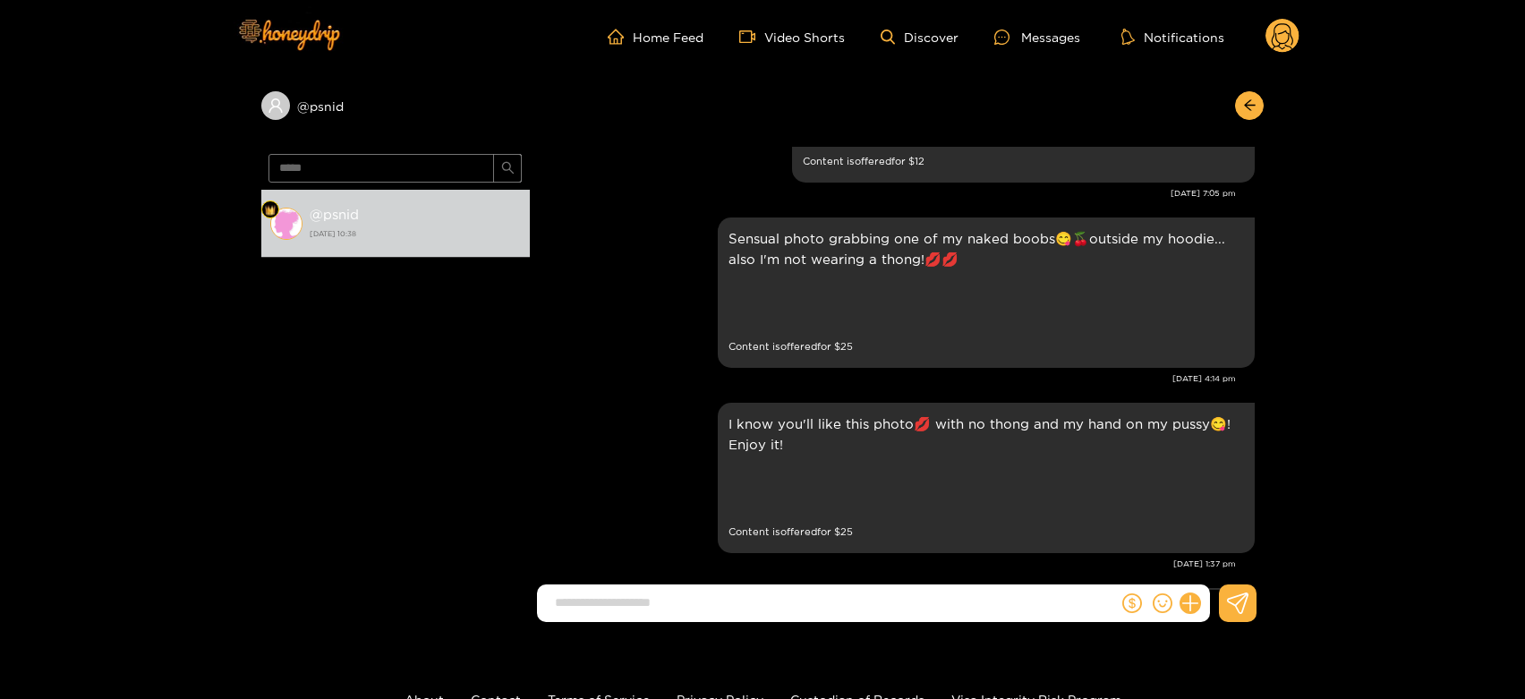
scroll to position [2857, 0]
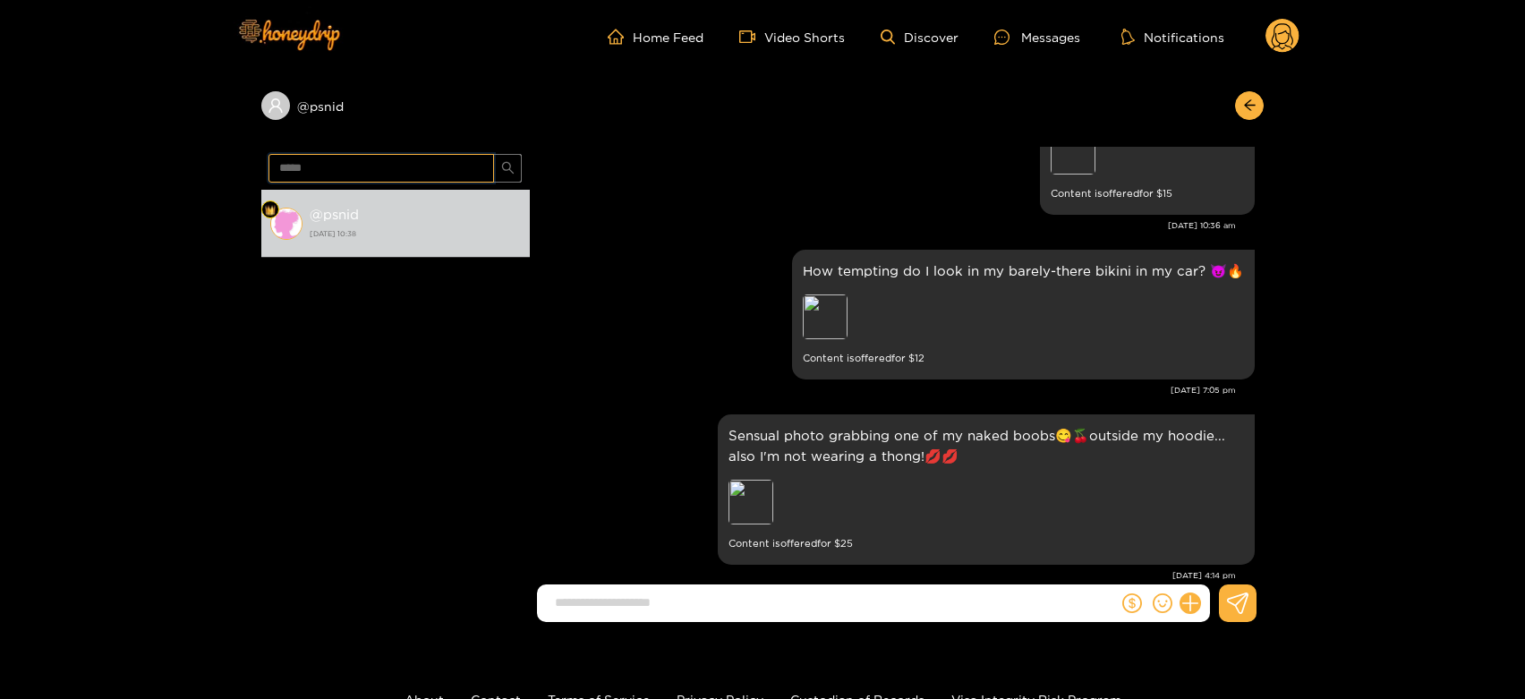
click at [311, 160] on input "*****" at bounding box center [382, 168] width 226 height 29
paste input "*****"
type input "**********"
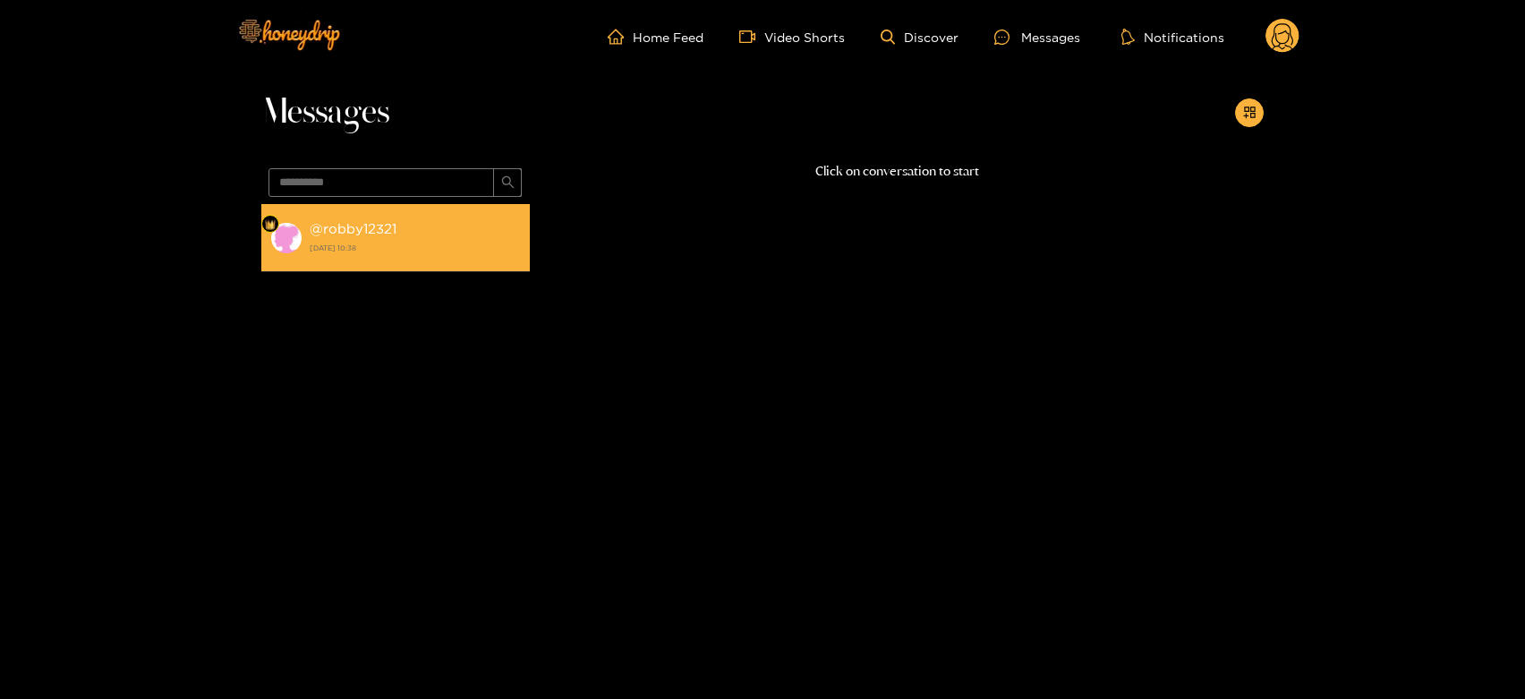
click at [397, 245] on strong "24 September 2025 10:38" at bounding box center [415, 248] width 211 height 16
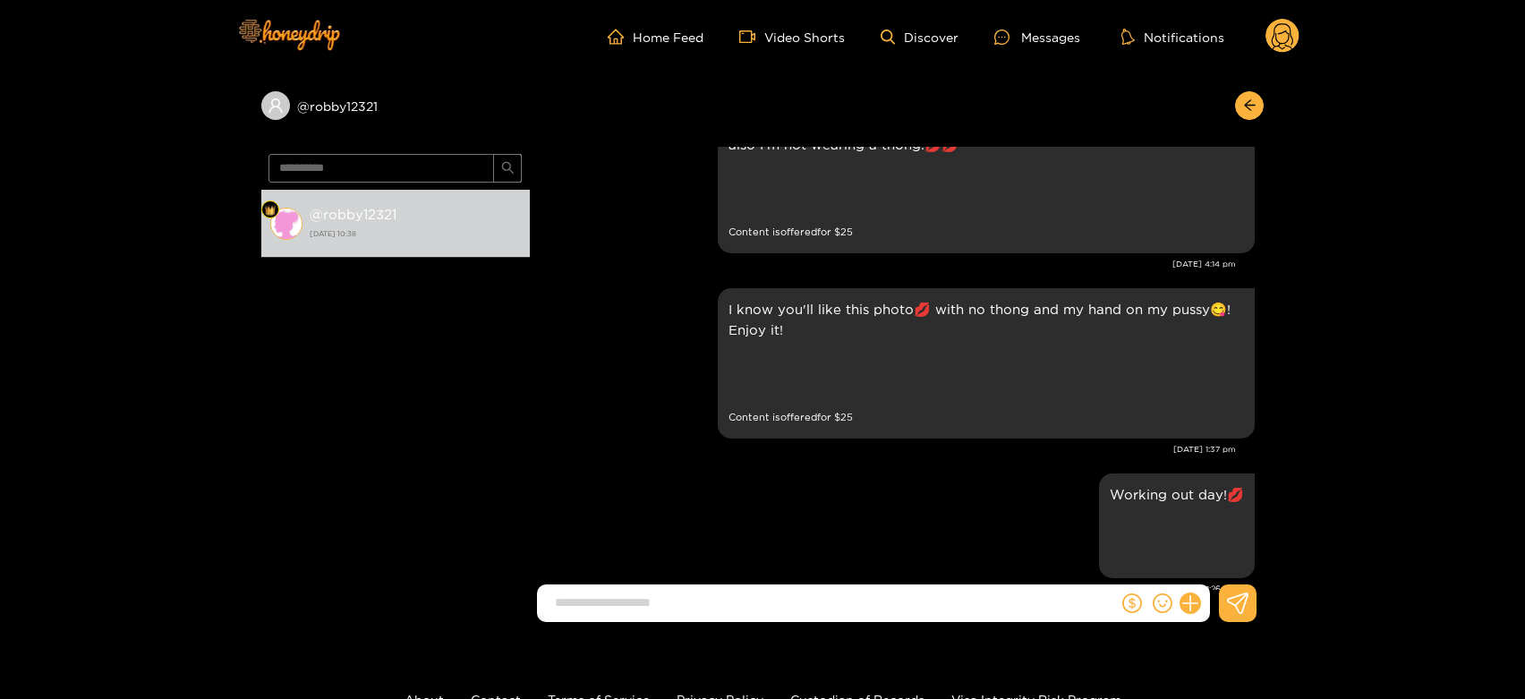
scroll to position [2958, 0]
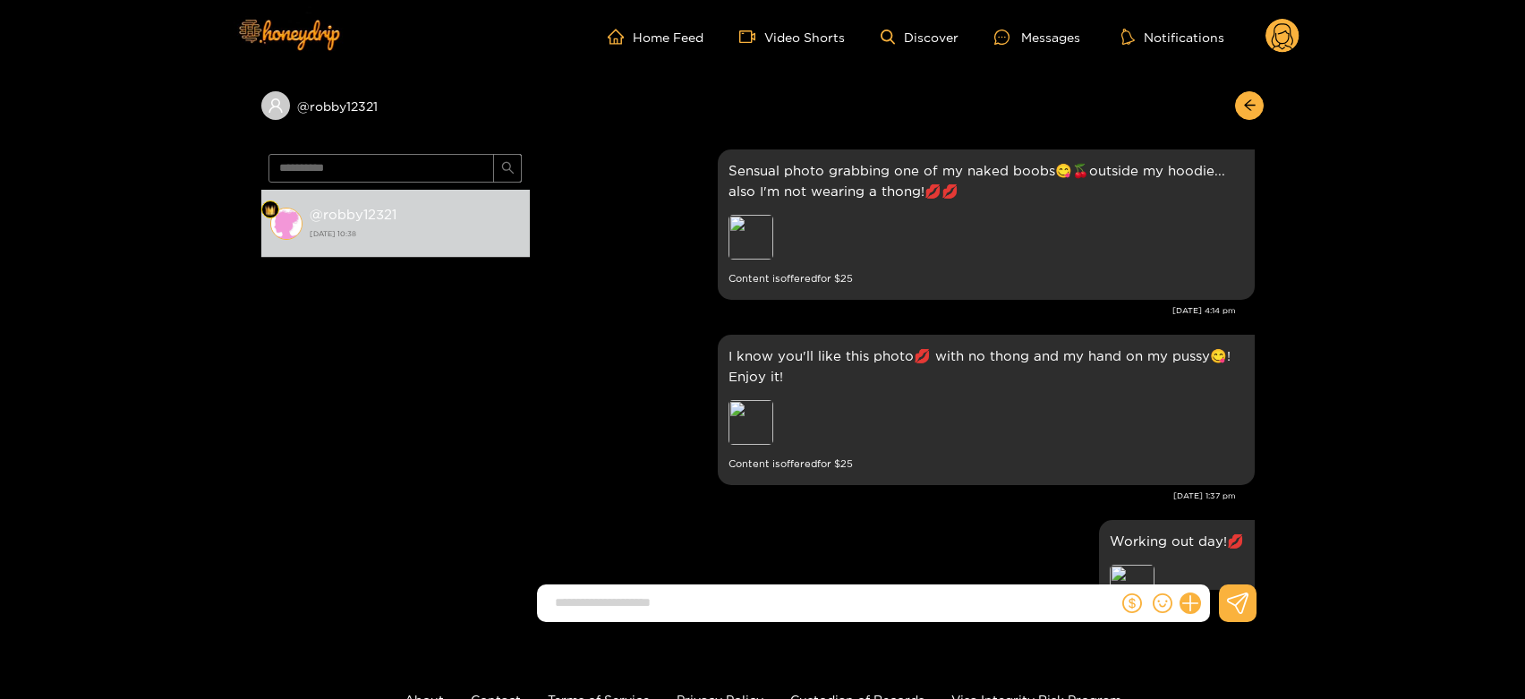
click at [1282, 35] on circle at bounding box center [1283, 36] width 34 height 34
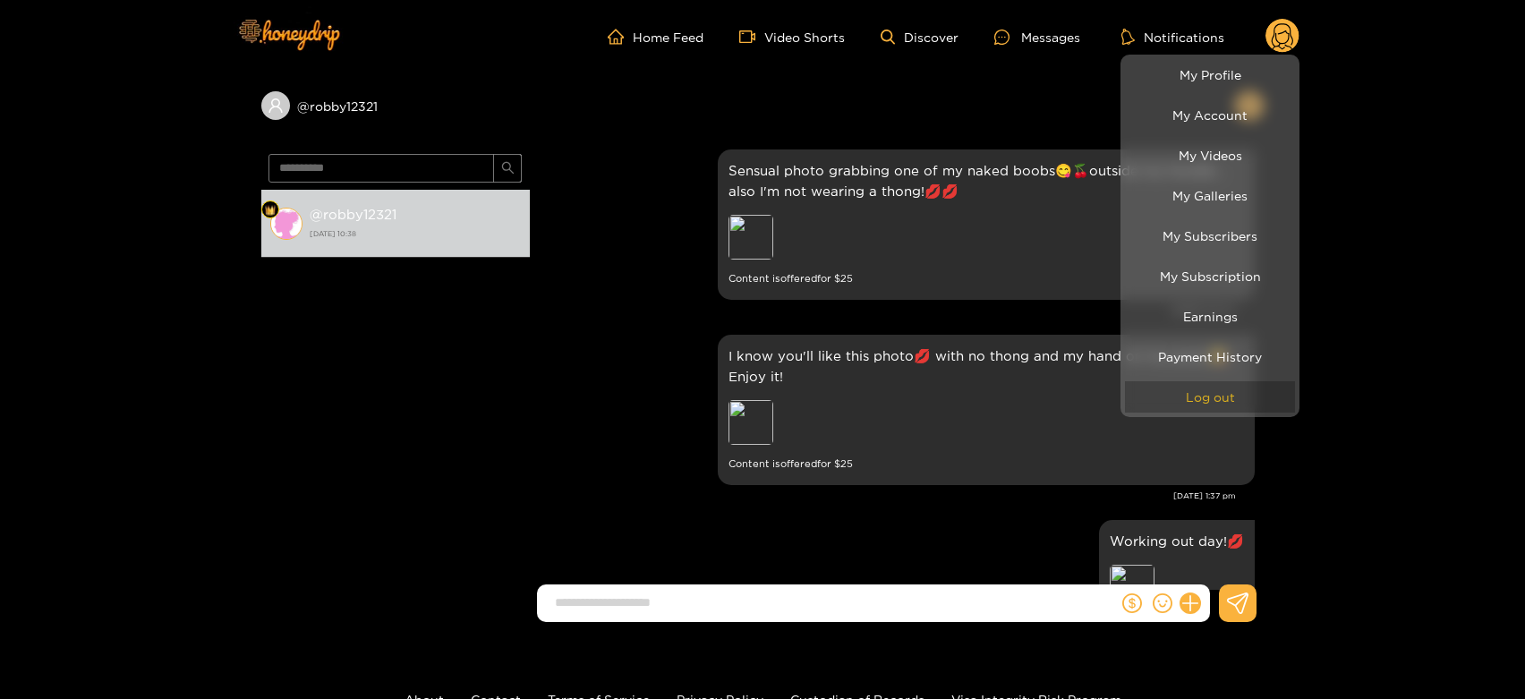
click at [1223, 381] on button "Log out" at bounding box center [1210, 396] width 170 height 31
